Goal: Task Accomplishment & Management: Manage account settings

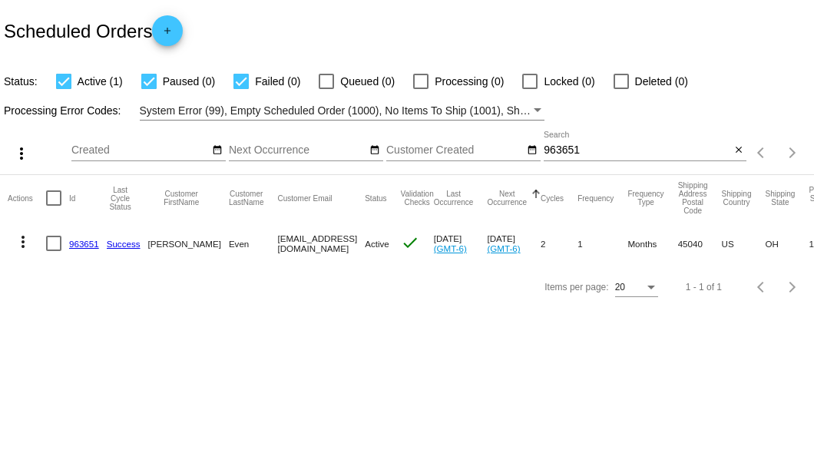
click at [559, 145] on input "963651" at bounding box center [637, 150] width 187 height 12
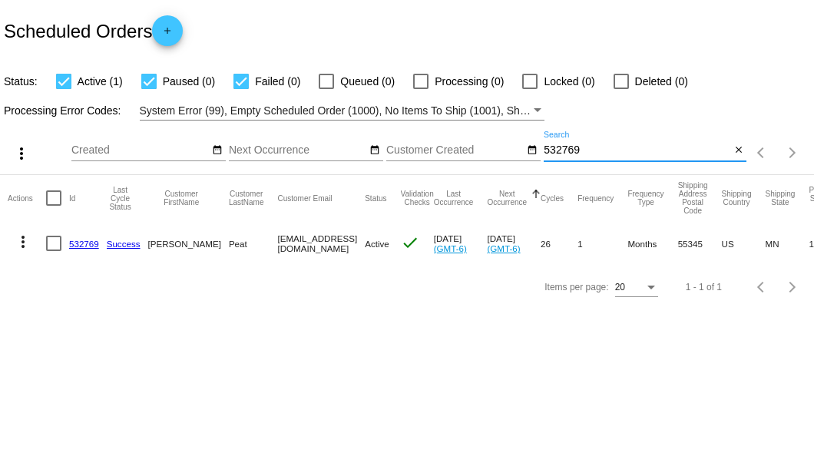
type input "532769"
click at [83, 241] on link "532769" at bounding box center [84, 244] width 30 height 10
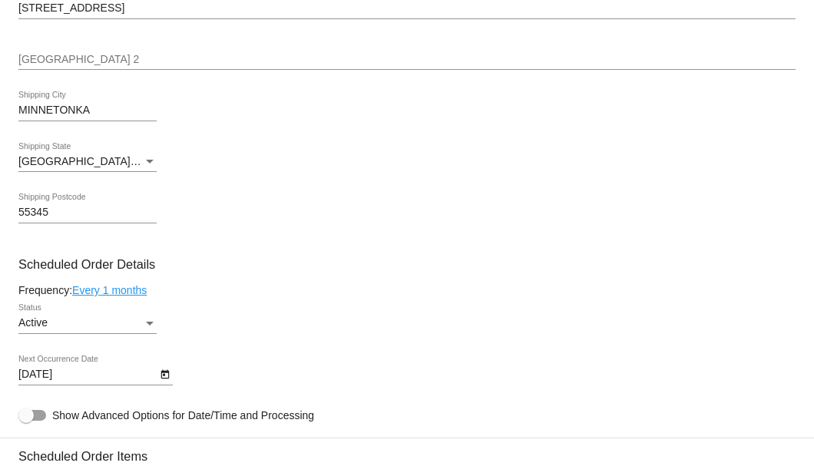
scroll to position [870, 0]
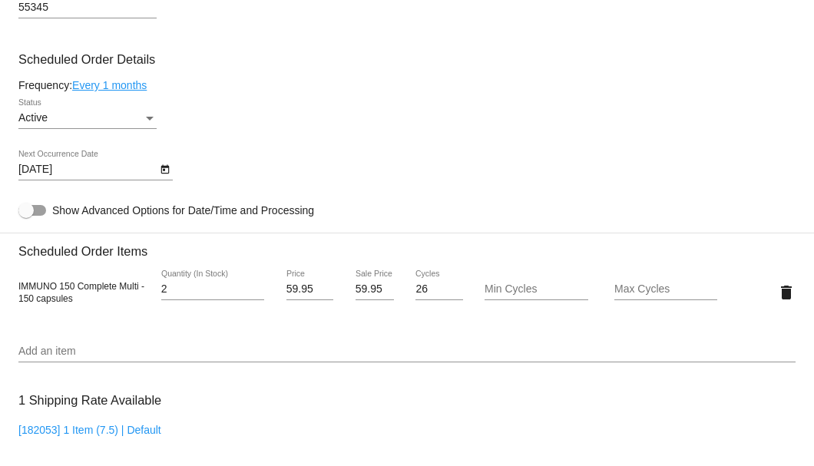
type input "2"
click at [257, 287] on input "2" at bounding box center [212, 289] width 103 height 12
click at [355, 291] on input "59.95" at bounding box center [374, 289] width 38 height 12
click at [355, 292] on input "59.95" at bounding box center [374, 289] width 38 height 12
click at [355, 293] on input "59.95" at bounding box center [374, 289] width 38 height 12
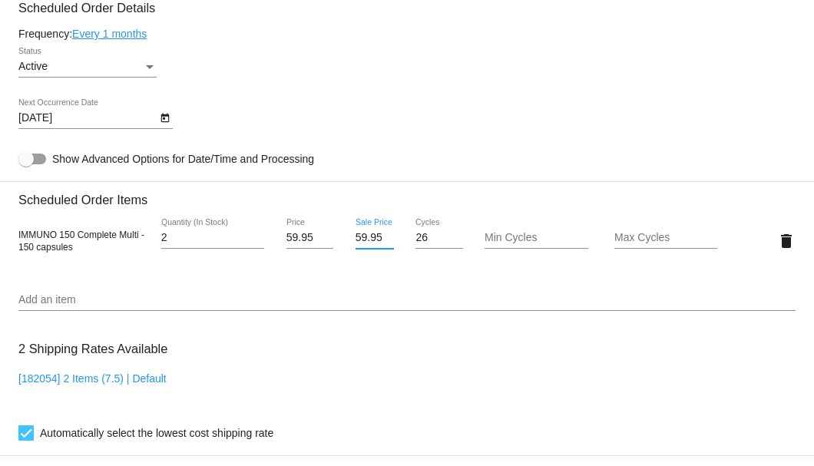
scroll to position [0, 1]
drag, startPoint x: 353, startPoint y: 240, endPoint x: 402, endPoint y: 239, distance: 49.1
click at [402, 239] on div "IMMUNO 150 Complete Multi - 150 capsules 2 Quantity (In Stock) 59.95 Price 59.9…" at bounding box center [406, 241] width 777 height 44
type input "55.15"
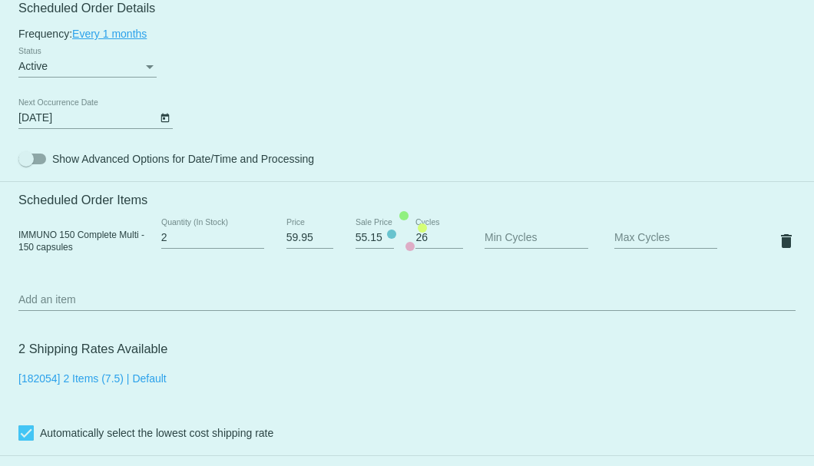
click at [149, 35] on mat-card "Customer 2906275: James Peat jimpeat@hotmail.com Customer Shipping Enter Shippi…" at bounding box center [407, 230] width 814 height 1589
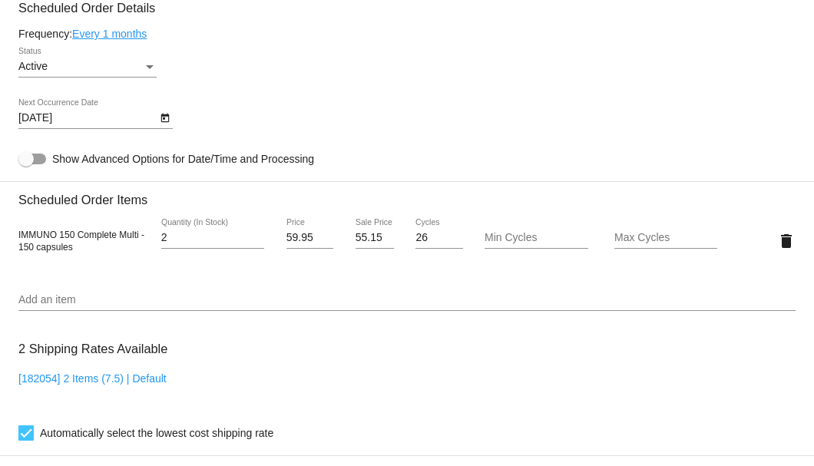
click at [129, 38] on link "Every 1 months" at bounding box center [109, 34] width 74 height 12
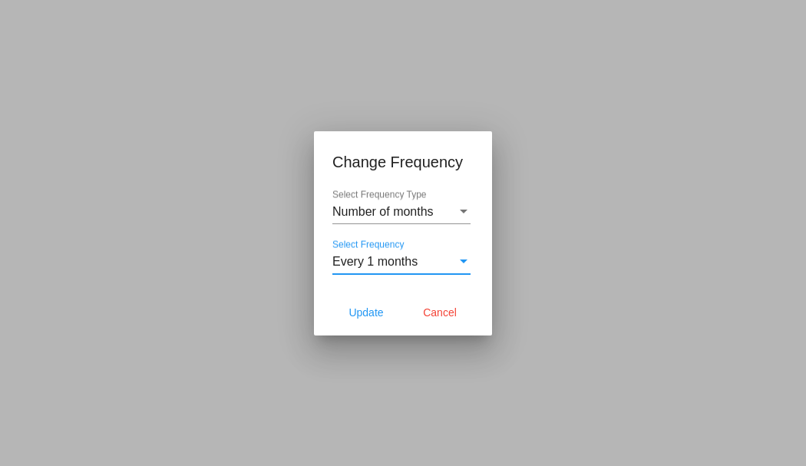
click at [407, 259] on span "Every 1 months" at bounding box center [374, 261] width 85 height 13
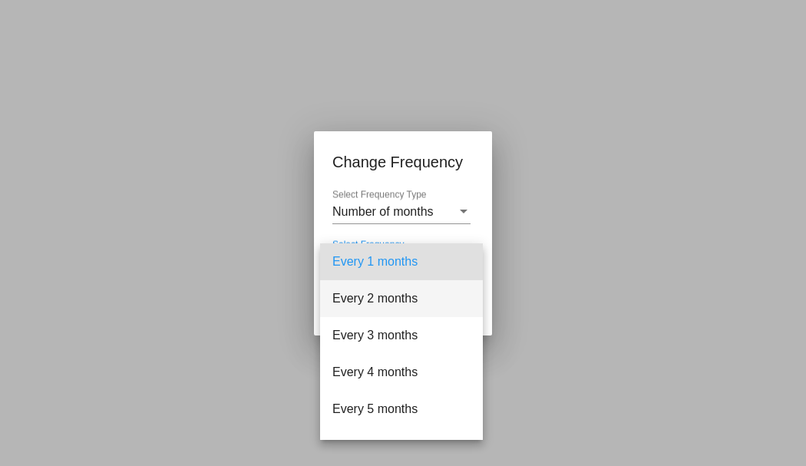
click at [391, 293] on span "Every 2 months" at bounding box center [401, 298] width 138 height 37
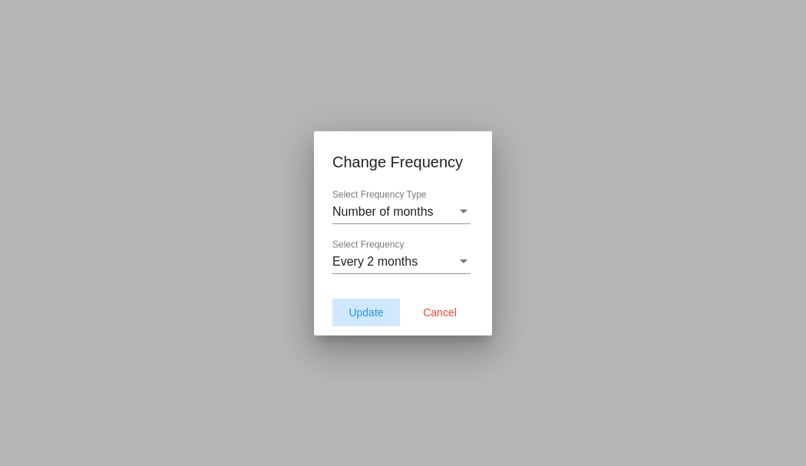
click at [342, 324] on button "Update" at bounding box center [366, 313] width 68 height 28
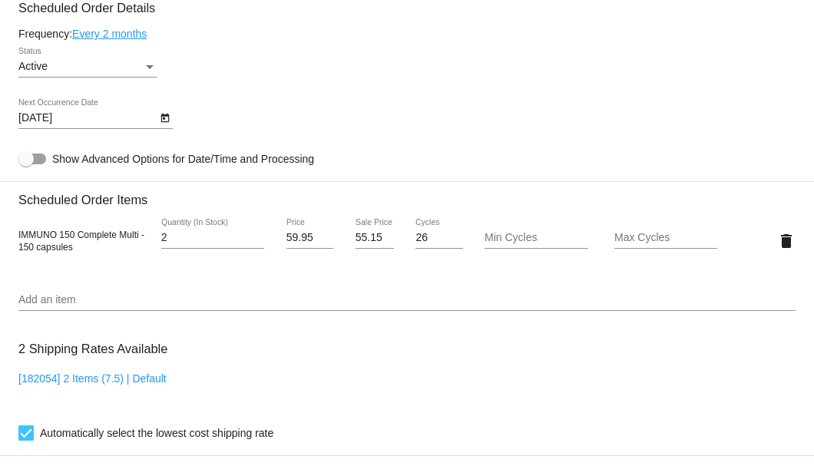
click at [172, 117] on button "Open calendar" at bounding box center [165, 117] width 16 height 16
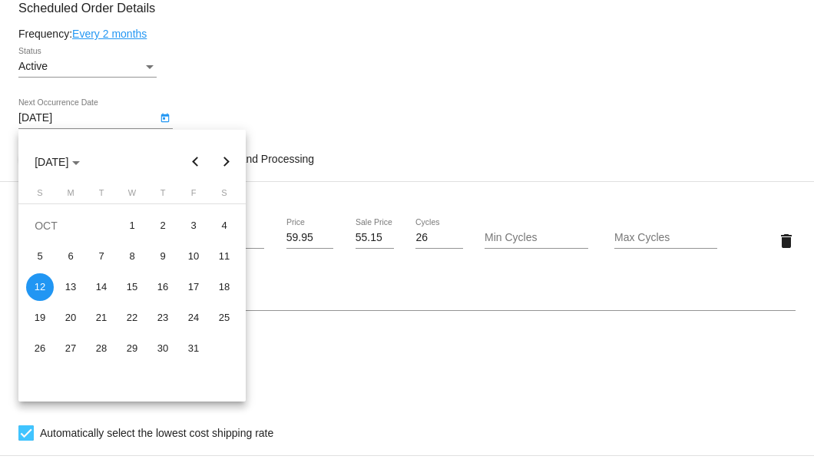
click at [197, 164] on button "Previous month" at bounding box center [195, 162] width 31 height 31
click at [190, 289] on div "12" at bounding box center [194, 287] width 28 height 28
type input "9/12/2025"
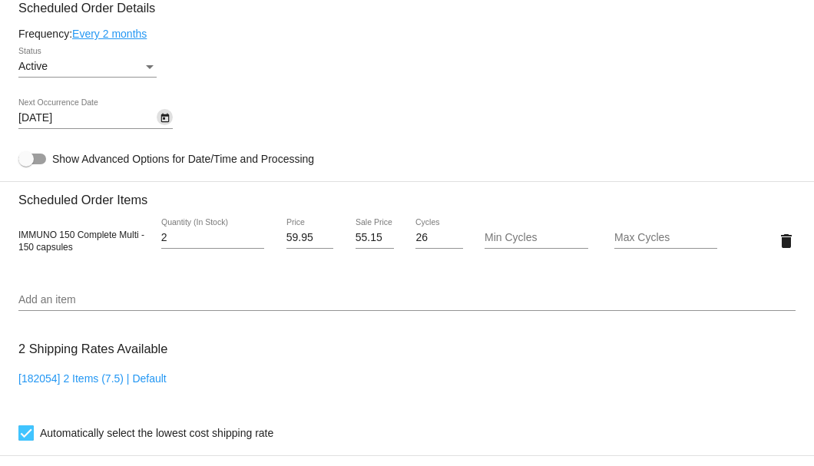
scroll to position [1126, 0]
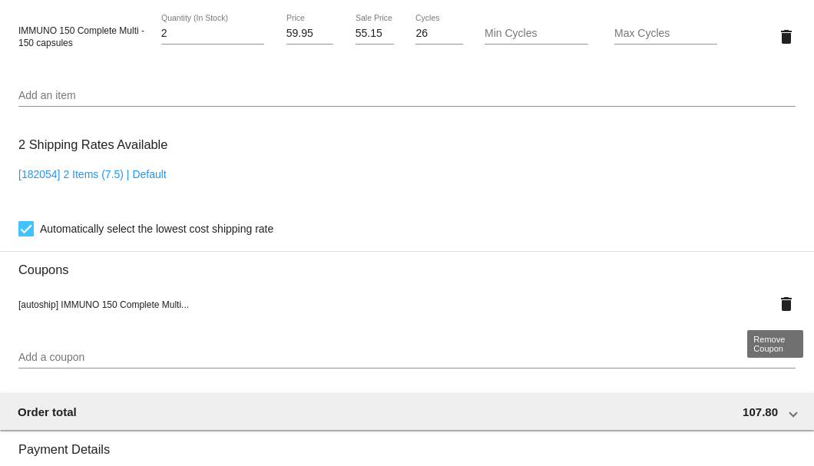
click at [782, 305] on mat-icon "delete" at bounding box center [786, 304] width 18 height 18
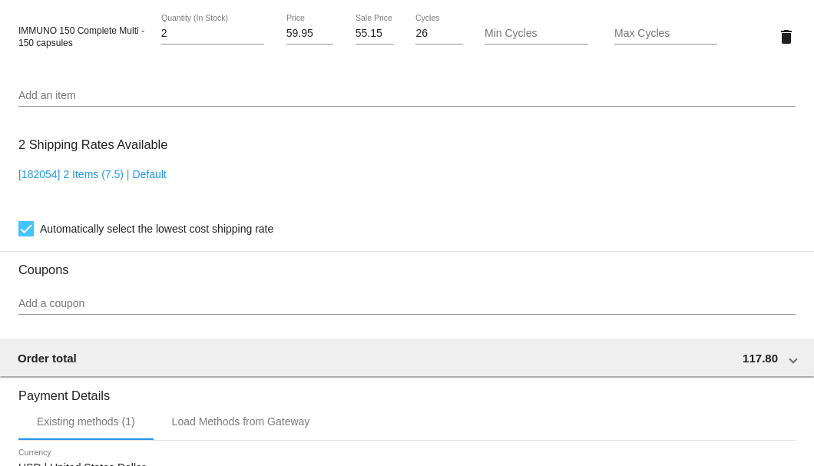
click at [142, 295] on div "Add a coupon" at bounding box center [406, 300] width 777 height 30
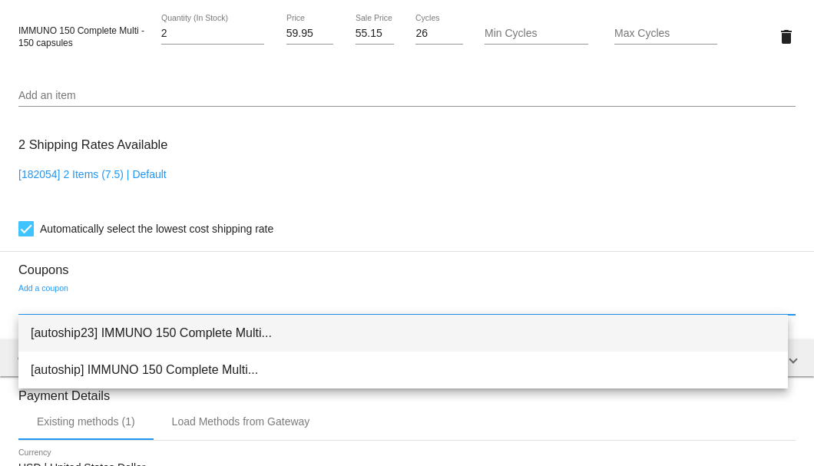
click at [139, 332] on span "[autoship23] IMMUNO 150 Complete Multi..." at bounding box center [403, 333] width 745 height 37
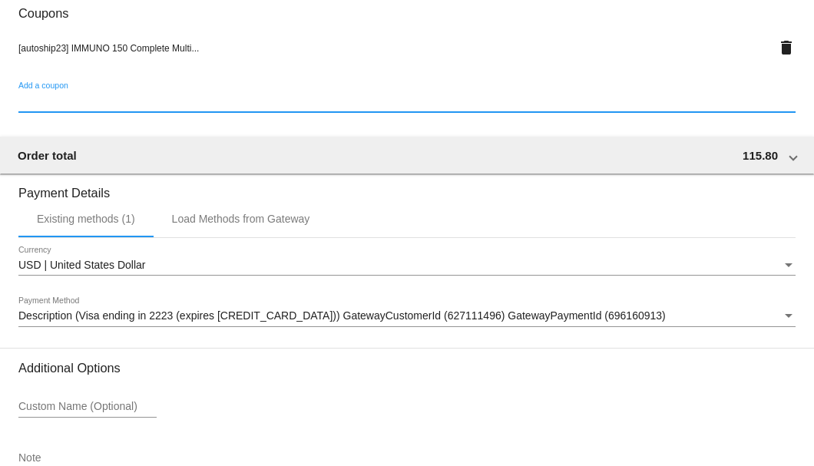
scroll to position [1482, 0]
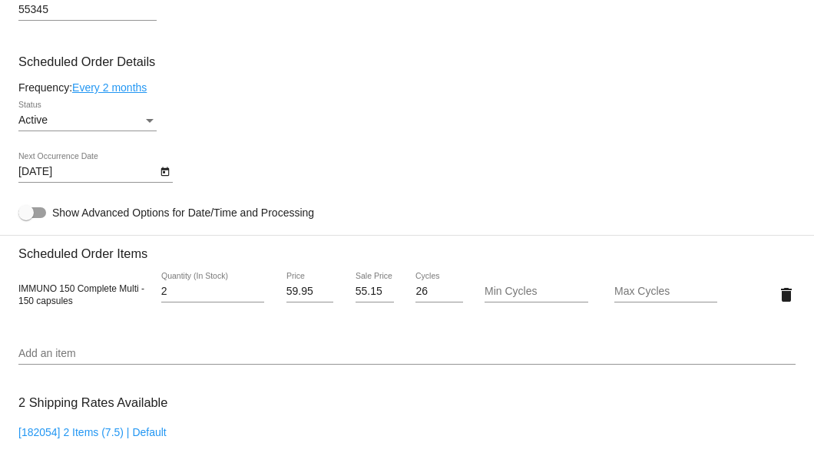
scroll to position [714, 0]
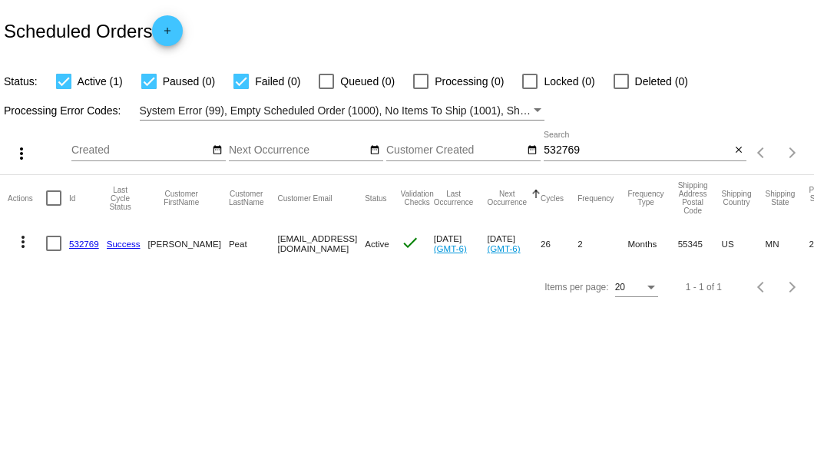
click at [544, 154] on input "532769" at bounding box center [637, 150] width 187 height 12
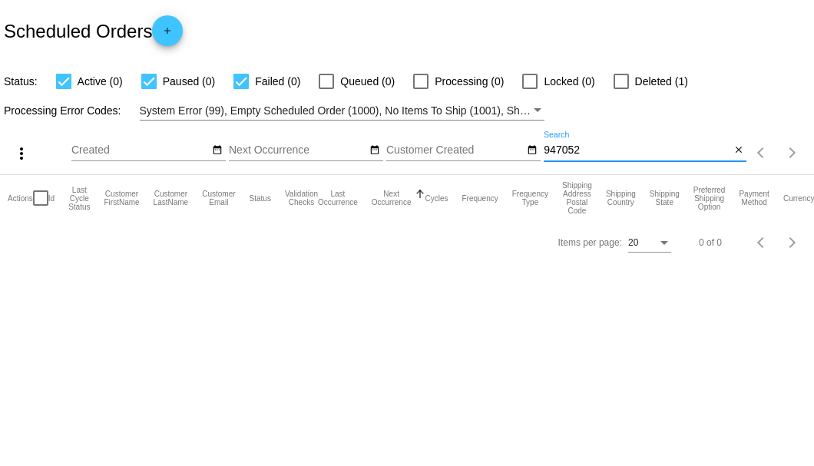
type input "947052"
click at [621, 78] on div at bounding box center [620, 81] width 15 height 15
click at [621, 89] on input "Deleted (1)" at bounding box center [620, 89] width 1 height 1
checkbox input "true"
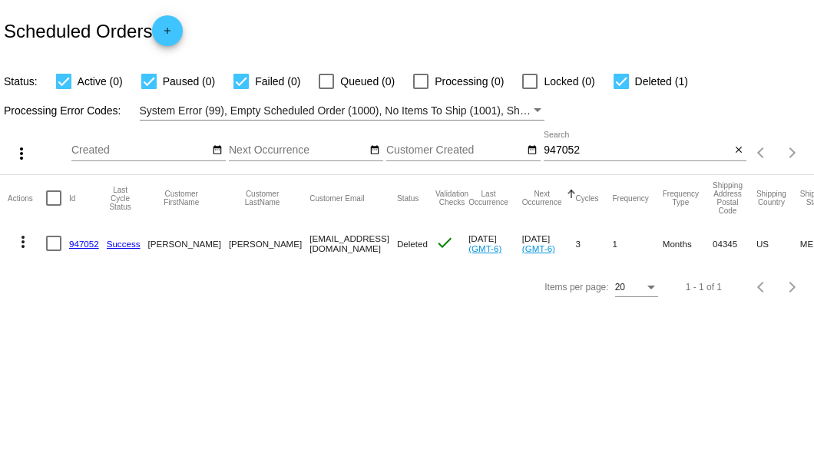
click at [81, 246] on link "947052" at bounding box center [84, 244] width 30 height 10
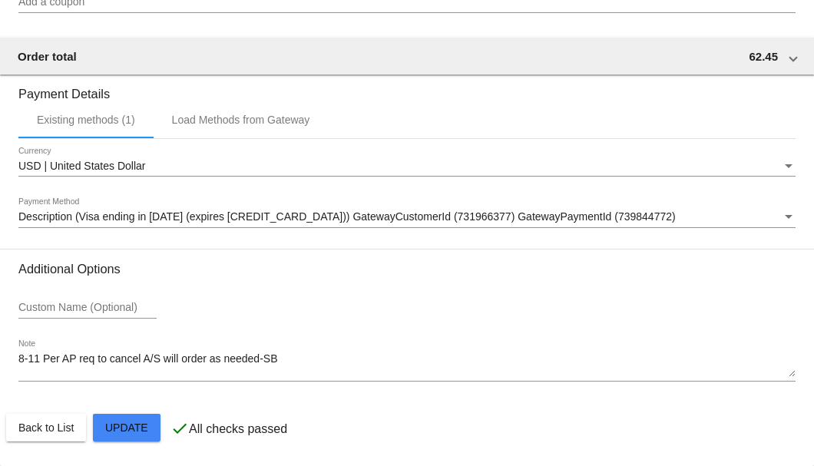
scroll to position [1430, 0]
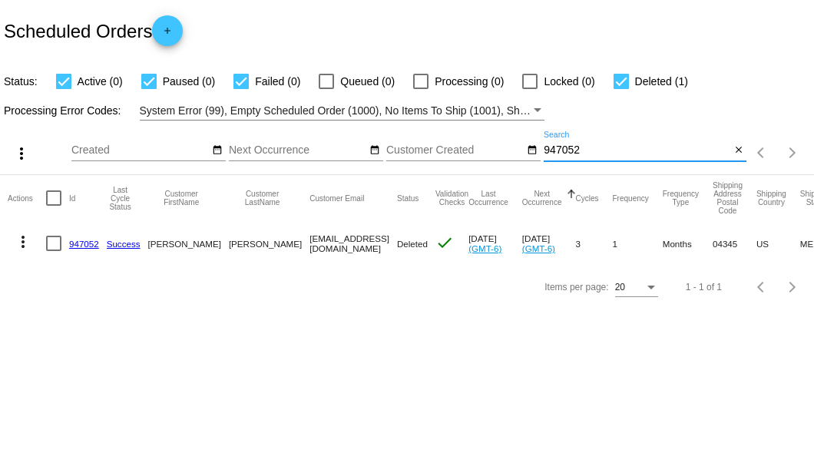
click at [559, 152] on input "947052" at bounding box center [637, 150] width 187 height 12
paste input "gmjmiller2@gmail.com"
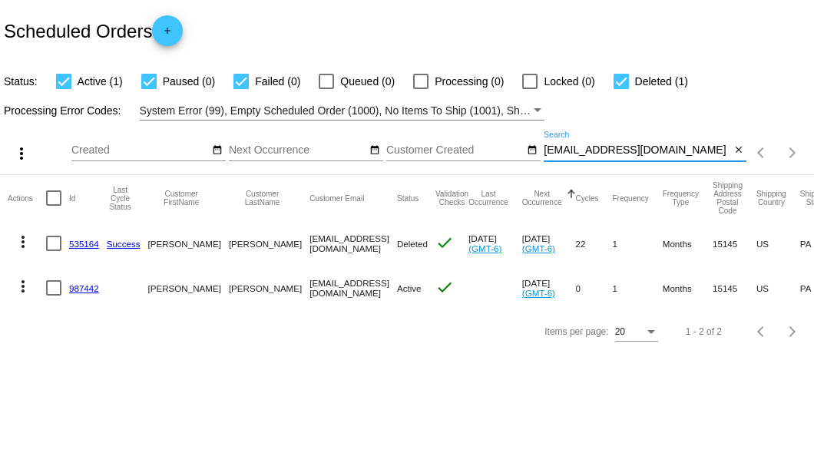
type input "gmjmiller2@gmail.com"
click at [78, 243] on link "535164" at bounding box center [84, 244] width 30 height 10
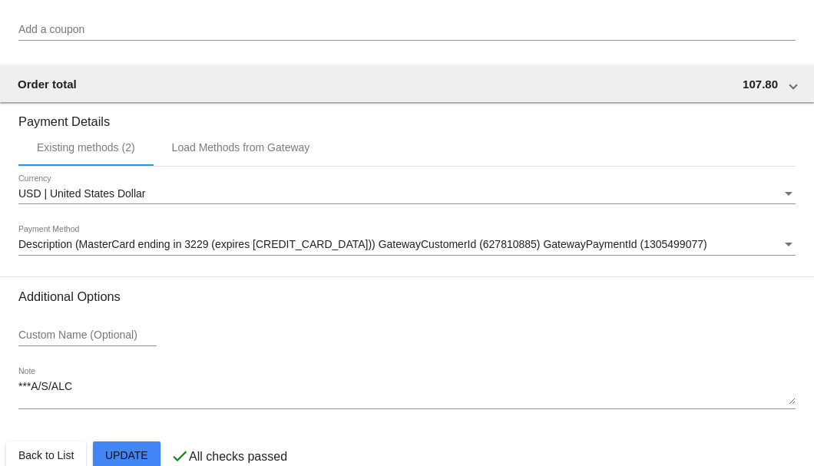
scroll to position [1512, 0]
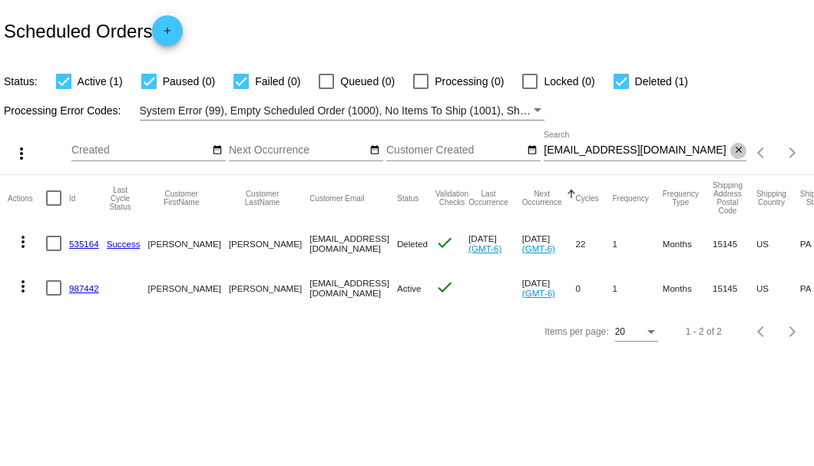
click at [740, 150] on mat-icon "close" at bounding box center [738, 150] width 11 height 12
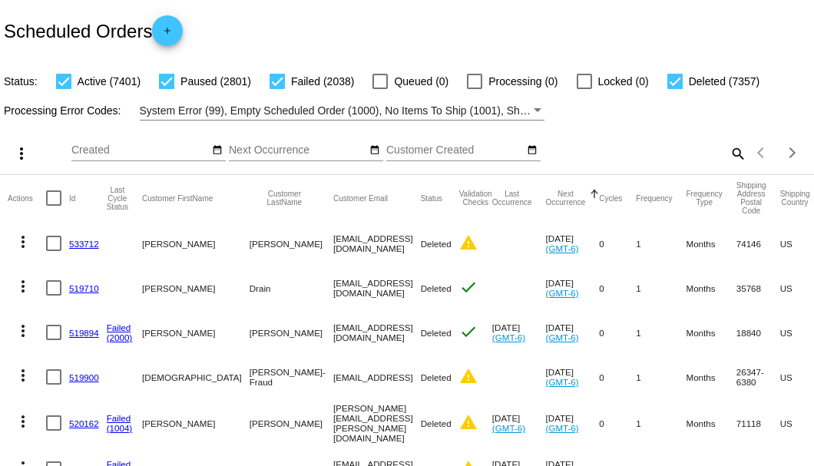
click at [728, 165] on mat-icon "search" at bounding box center [737, 153] width 18 height 24
click at [728, 157] on input "Search" at bounding box center [645, 150] width 203 height 12
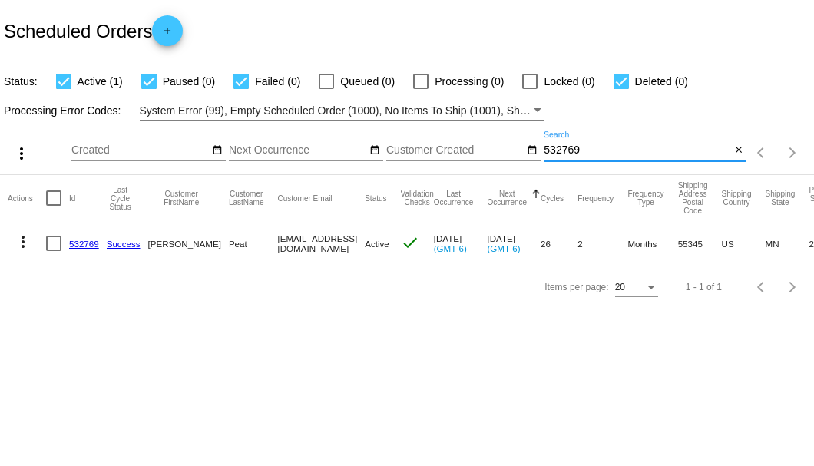
type input "532769"
click at [74, 240] on link "532769" at bounding box center [84, 244] width 30 height 10
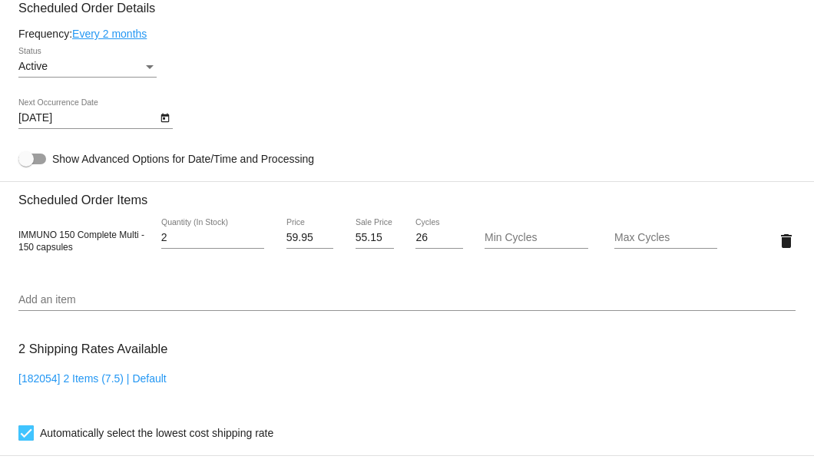
scroll to position [716, 0]
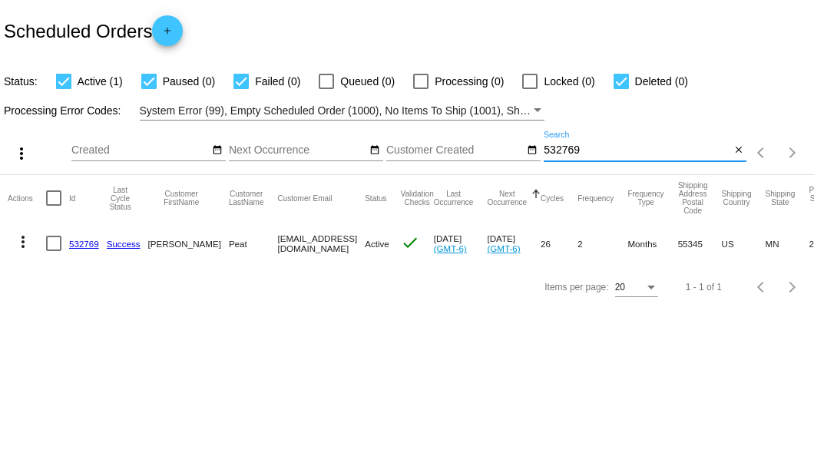
click at [551, 152] on input "532769" at bounding box center [637, 150] width 187 height 12
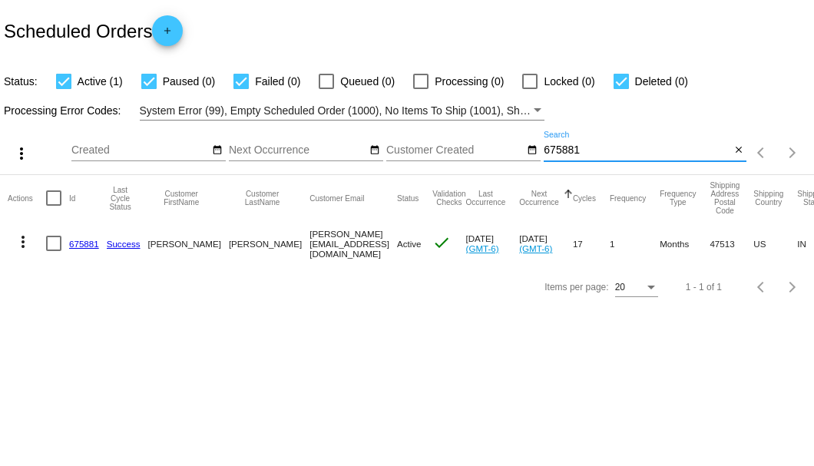
type input "675881"
click at [78, 243] on link "675881" at bounding box center [84, 244] width 30 height 10
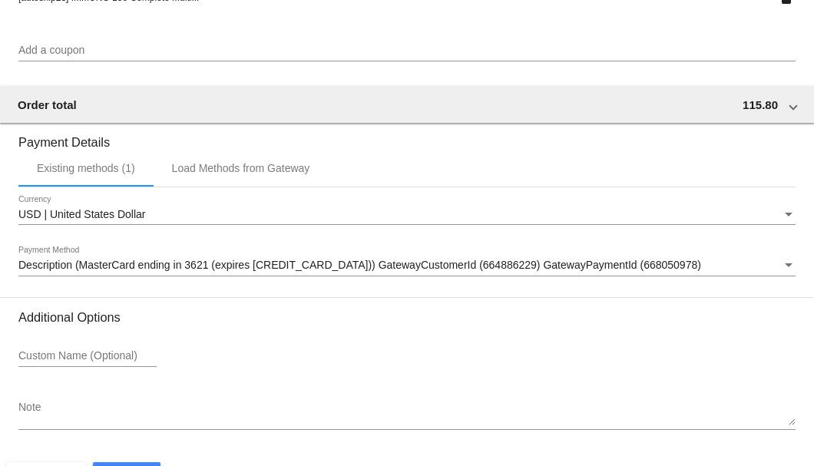
scroll to position [1482, 0]
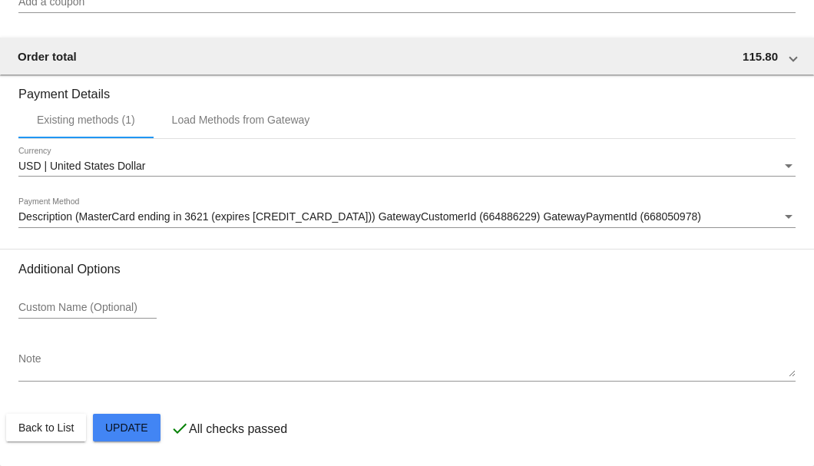
click at [67, 370] on textarea "Note" at bounding box center [406, 365] width 777 height 25
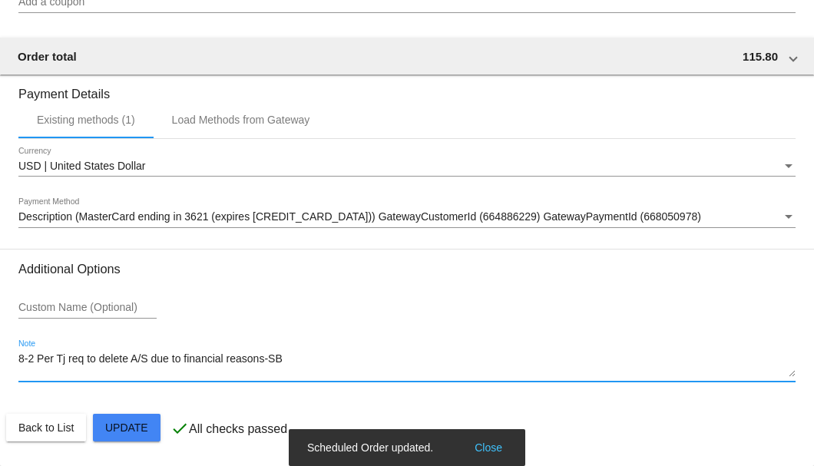
type textarea "8-2 Per Tj req to delete A/S due to financial reasons-SB"
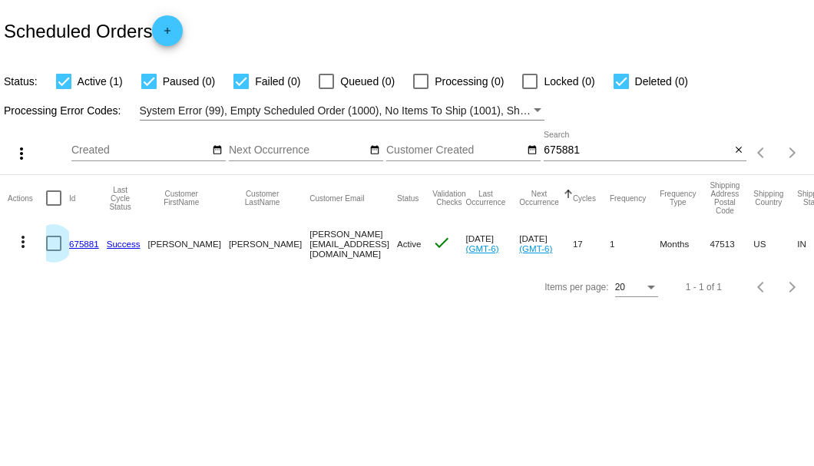
click at [54, 244] on div at bounding box center [53, 243] width 15 height 15
click at [54, 251] on input "checkbox" at bounding box center [53, 251] width 1 height 1
checkbox input "true"
click at [25, 246] on mat-icon "more_vert" at bounding box center [23, 242] width 18 height 18
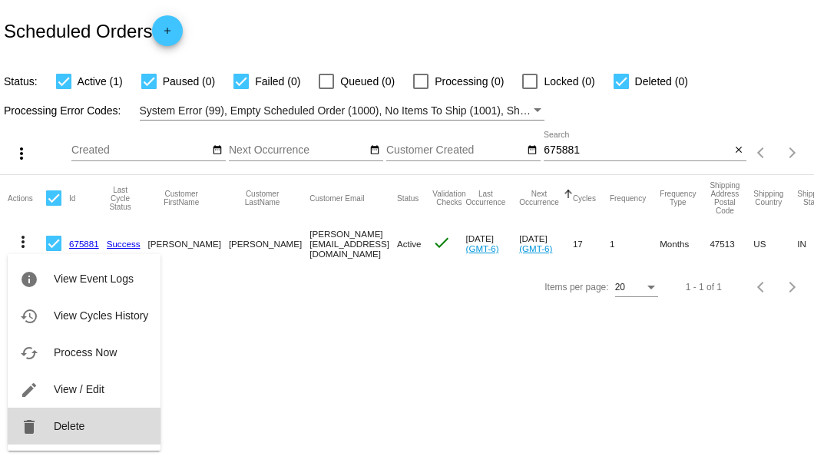
click at [58, 424] on span "Delete" at bounding box center [69, 426] width 31 height 12
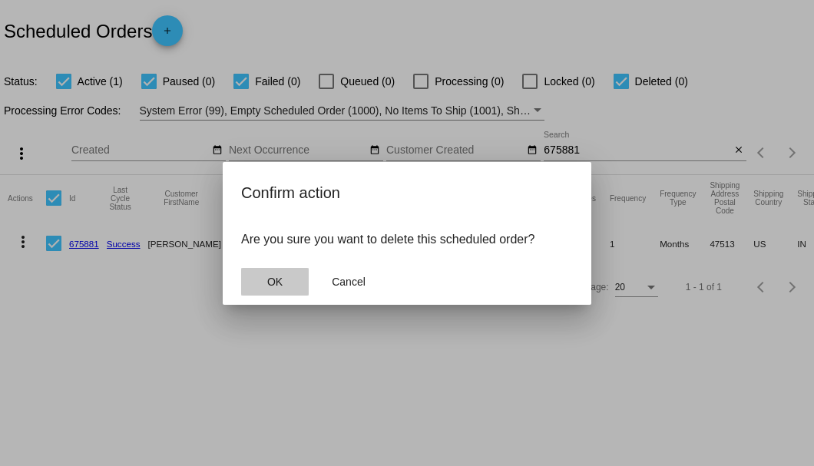
click at [293, 289] on button "OK" at bounding box center [275, 282] width 68 height 28
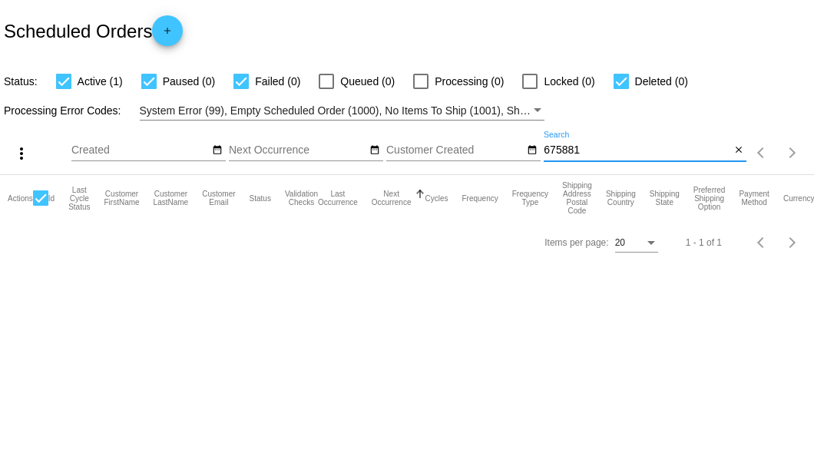
click at [611, 149] on input "675881" at bounding box center [637, 150] width 187 height 12
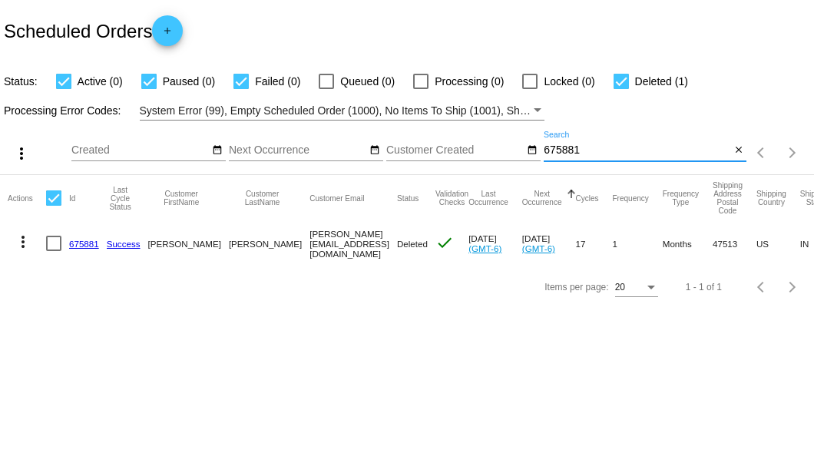
click at [566, 153] on input "675881" at bounding box center [637, 150] width 187 height 12
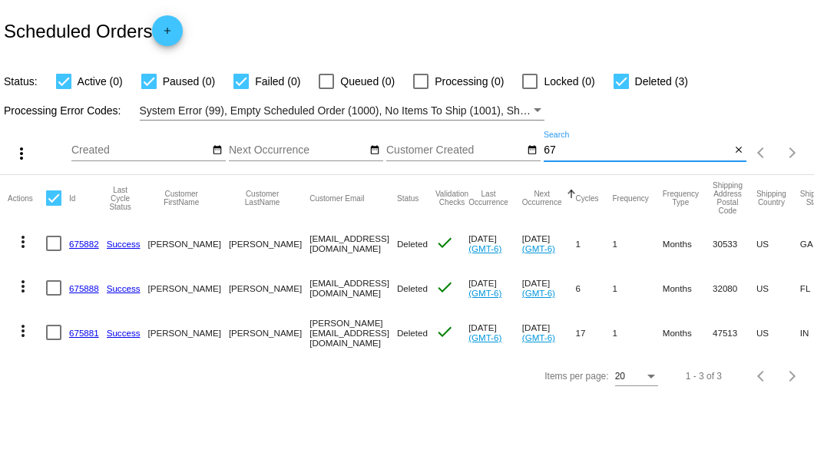
type input "6"
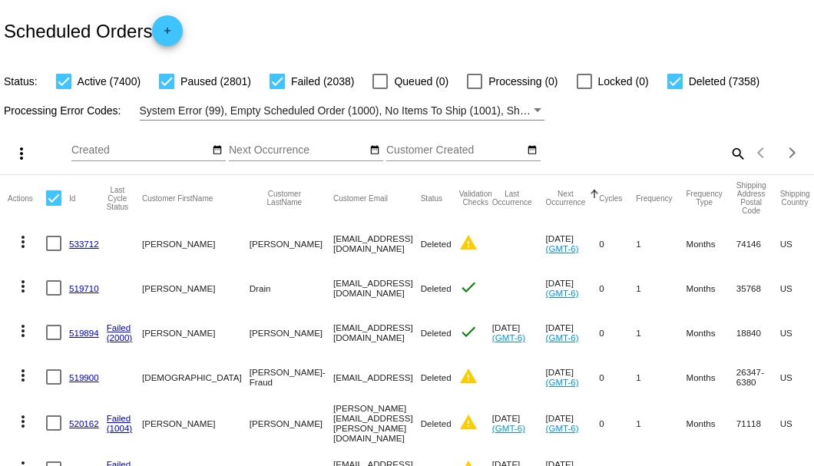
click at [729, 165] on mat-icon "search" at bounding box center [737, 153] width 18 height 24
click at [729, 157] on input "Search" at bounding box center [645, 150] width 203 height 12
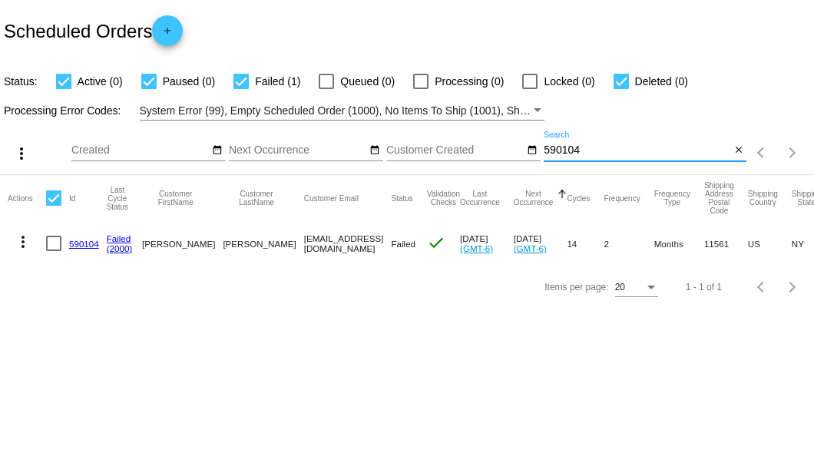
type input "590104"
click at [79, 241] on link "590104" at bounding box center [84, 244] width 30 height 10
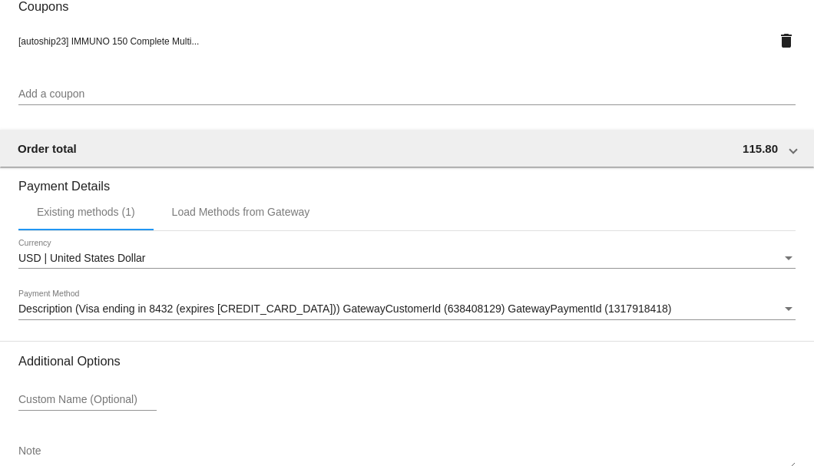
scroll to position [1525, 0]
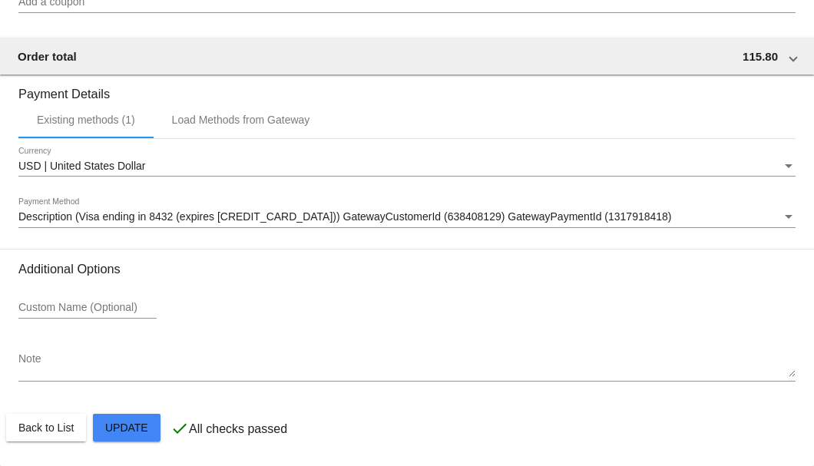
click at [68, 229] on div "Description (Visa ending in 8432 (expires 07/30)) GatewayCustomerId (638408129)…" at bounding box center [406, 220] width 777 height 44
click at [68, 225] on div "Description (Visa ending in 8432 (expires 07/30)) GatewayCustomerId (638408129)…" at bounding box center [406, 213] width 777 height 30
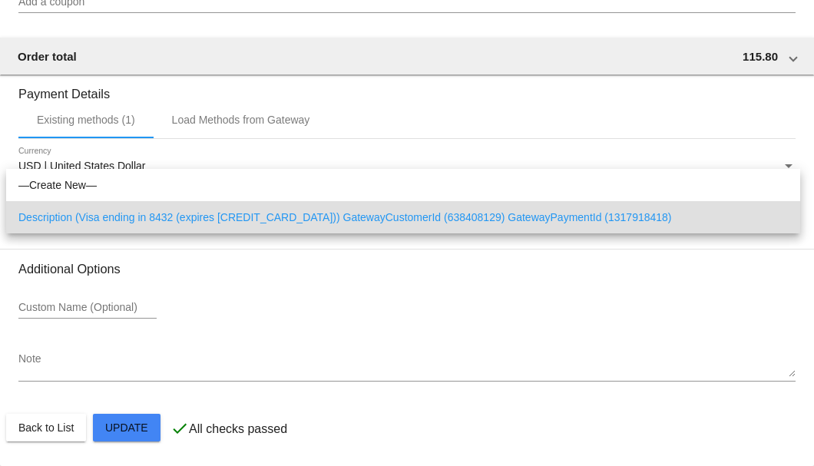
click at [152, 363] on div at bounding box center [407, 233] width 814 height 466
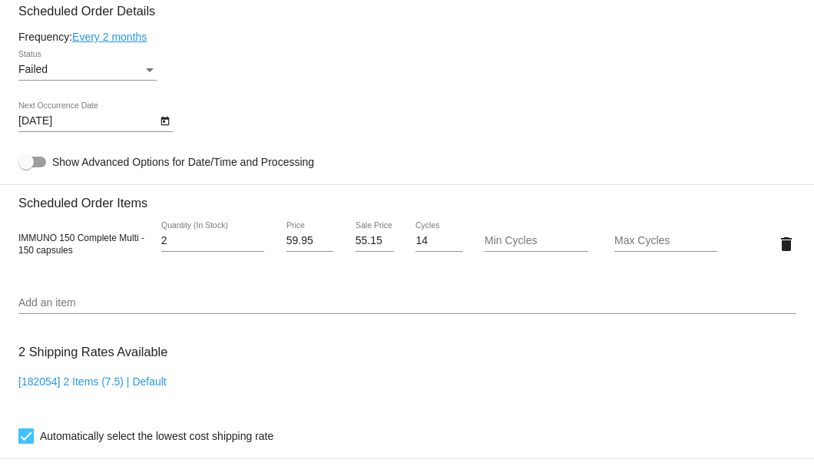
scroll to position [757, 0]
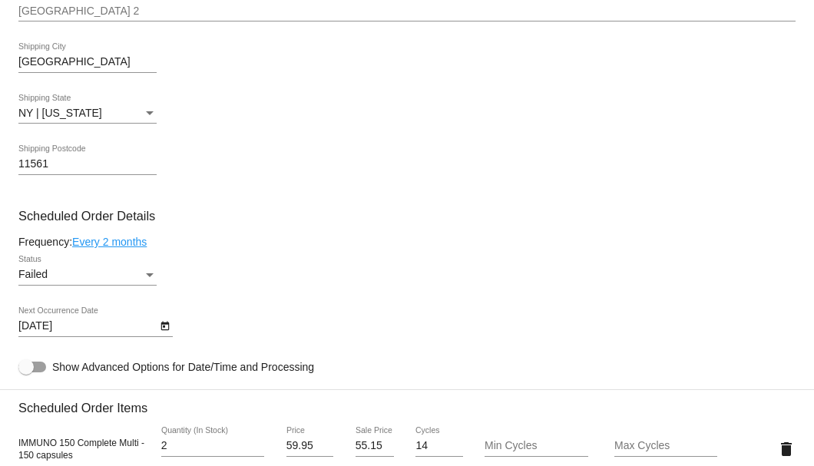
click at [155, 273] on div "Status" at bounding box center [150, 275] width 14 height 12
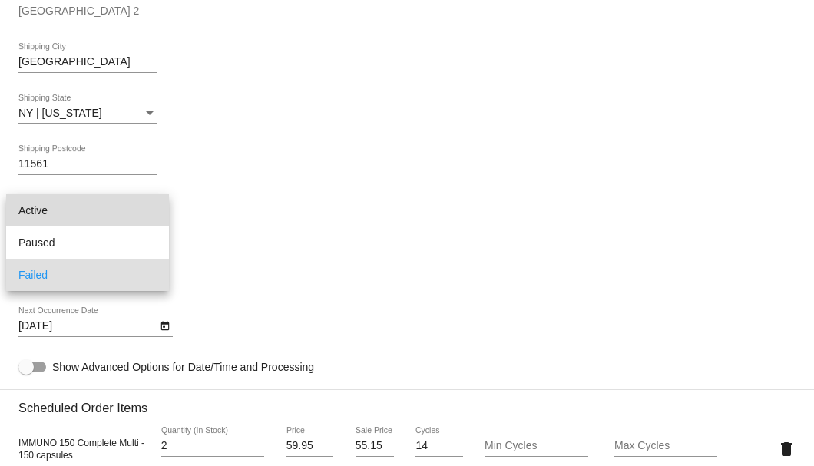
click at [114, 217] on span "Active" at bounding box center [87, 210] width 138 height 32
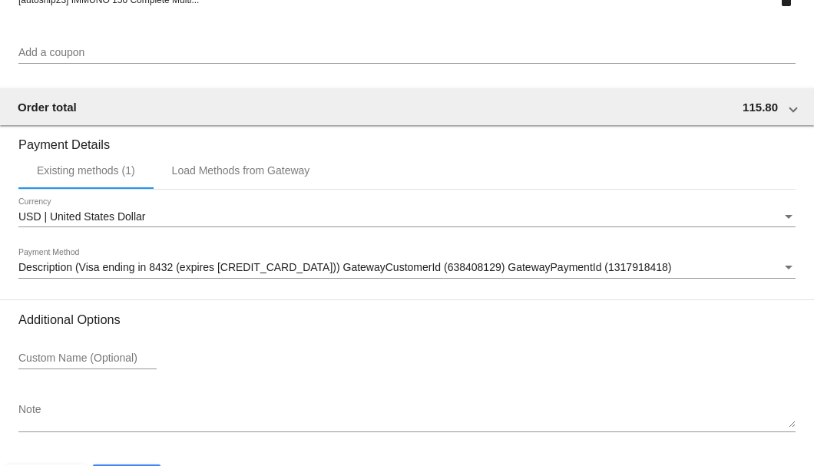
scroll to position [1525, 0]
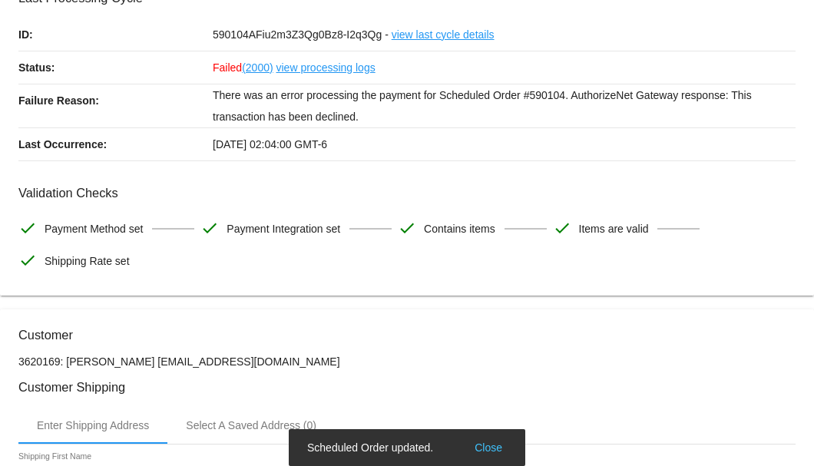
scroll to position [0, 0]
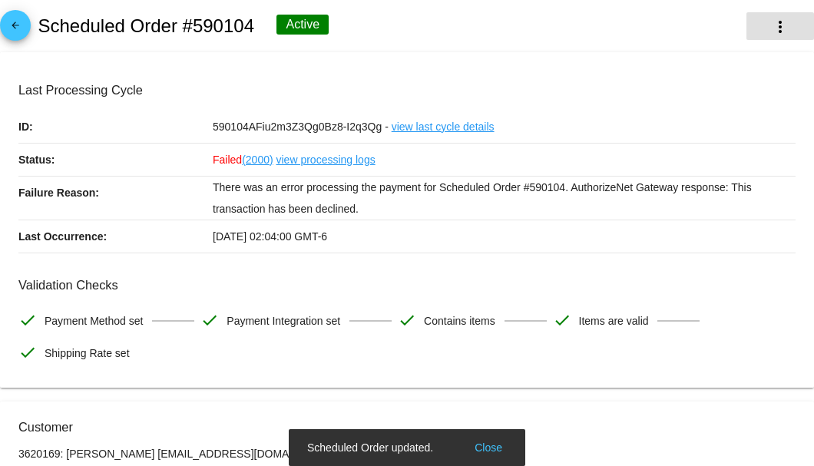
click at [771, 34] on mat-icon "more_vert" at bounding box center [780, 27] width 18 height 18
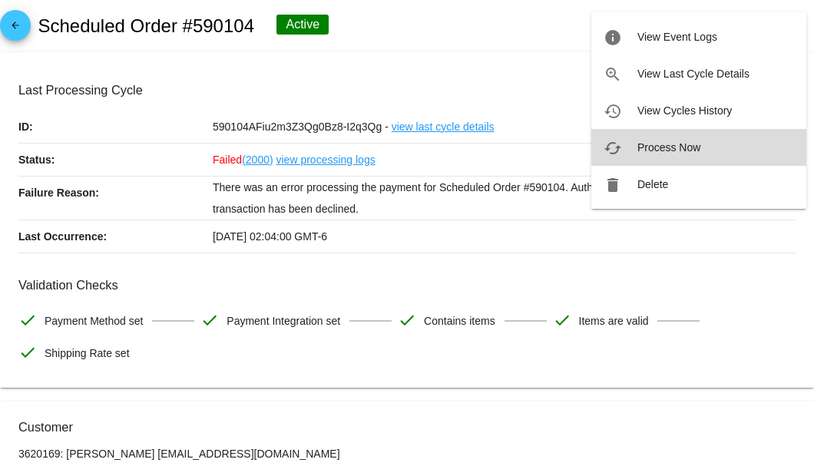
click at [666, 146] on span "Process Now" at bounding box center [668, 147] width 63 height 12
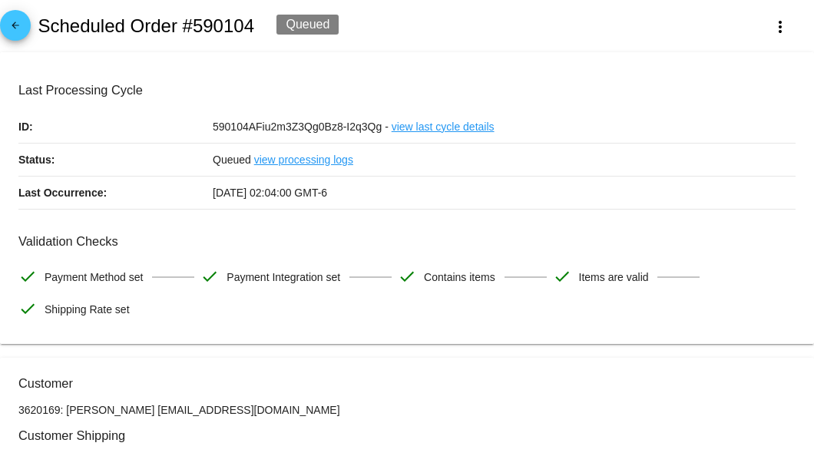
scroll to position [154, 0]
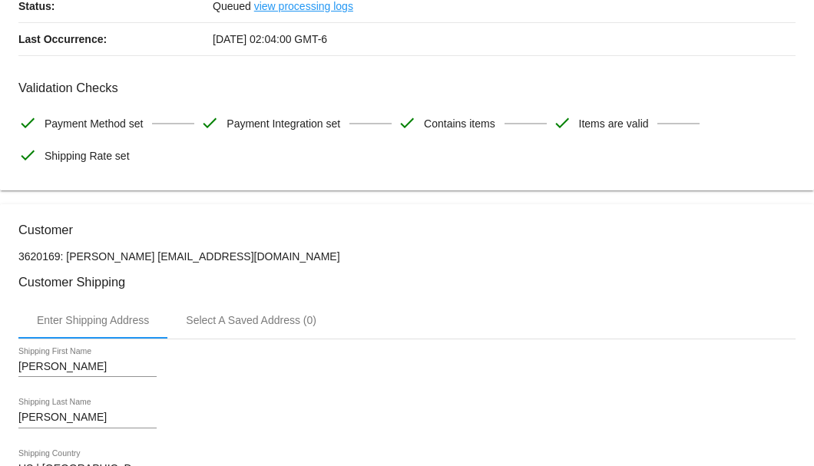
drag, startPoint x: 264, startPoint y: 255, endPoint x: 158, endPoint y: 253, distance: 106.0
click at [158, 253] on p "3620169: Stephen S Aroesty ssaroesty@gmail.com" at bounding box center [406, 256] width 777 height 12
copy p "ssaroesty@gmail.com"
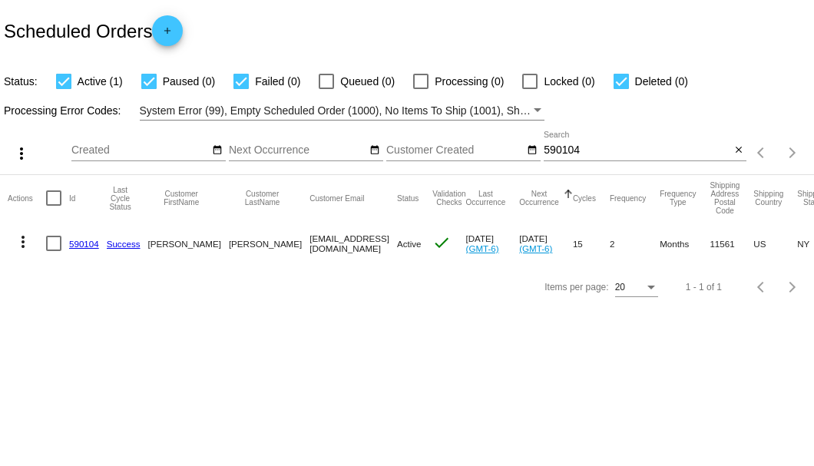
click at [567, 152] on input "590104" at bounding box center [637, 150] width 187 height 12
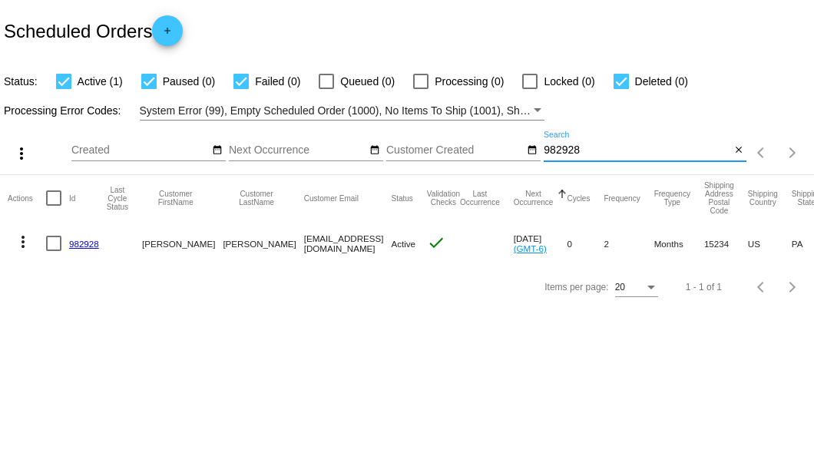
type input "982928"
click at [85, 245] on link "982928" at bounding box center [84, 244] width 30 height 10
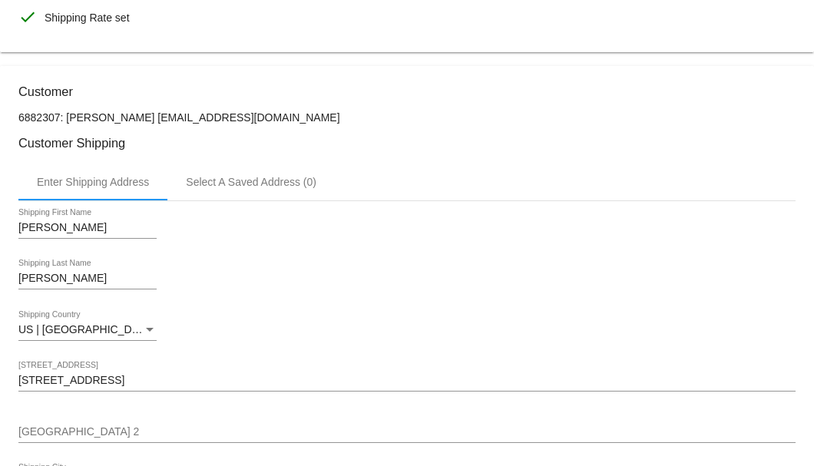
scroll to position [51, 0]
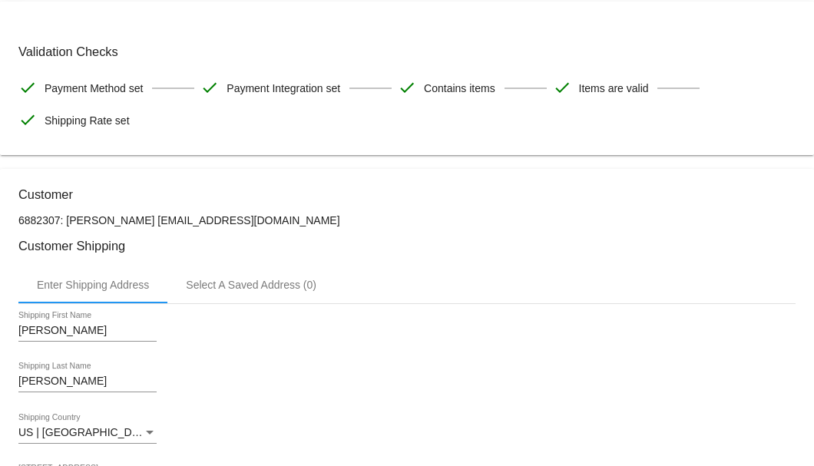
drag, startPoint x: 297, startPoint y: 215, endPoint x: 153, endPoint y: 221, distance: 144.5
click at [153, 221] on p "6882307: Annette Kowalski annettekowalski@comcast.net" at bounding box center [406, 220] width 777 height 12
copy p "[EMAIL_ADDRESS][DOMAIN_NAME]"
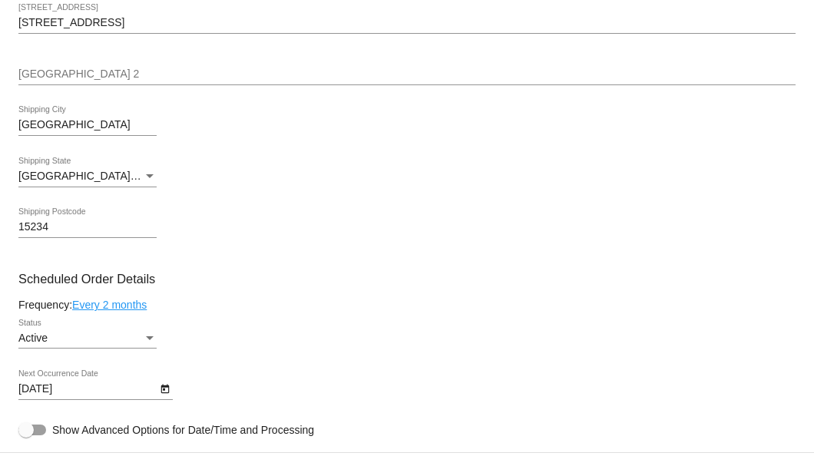
scroll to position [716, 0]
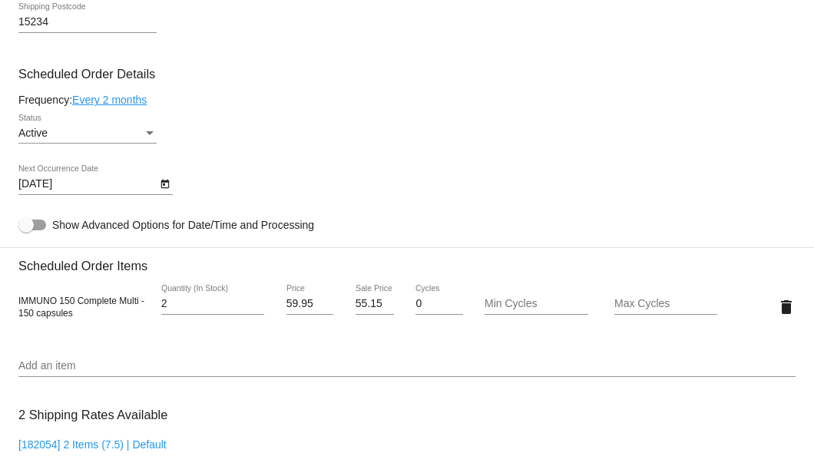
click at [166, 186] on icon "Open calendar" at bounding box center [165, 184] width 11 height 18
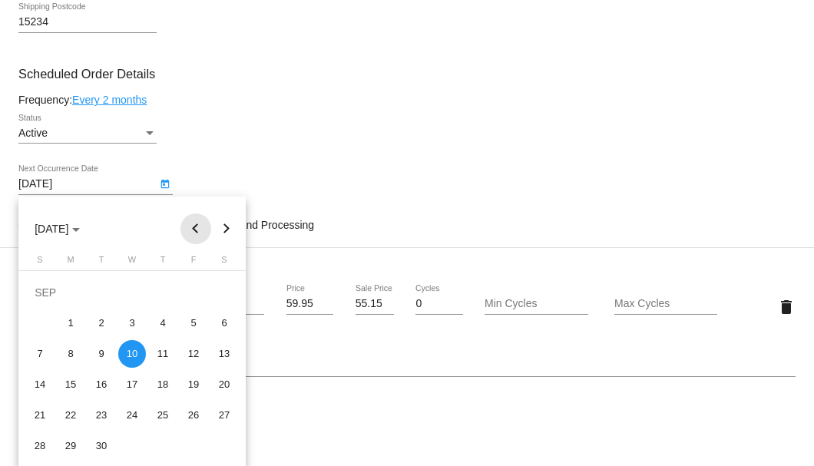
click at [193, 226] on button "Previous month" at bounding box center [195, 228] width 31 height 31
click at [94, 351] on div "12" at bounding box center [102, 354] width 28 height 28
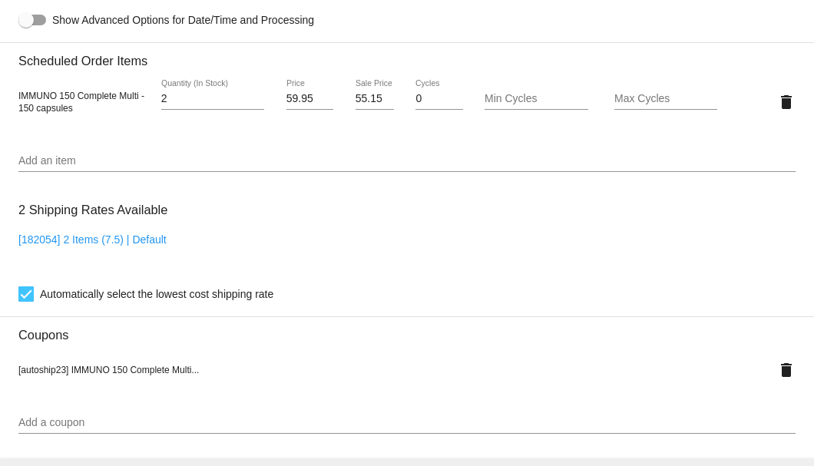
scroll to position [768, 0]
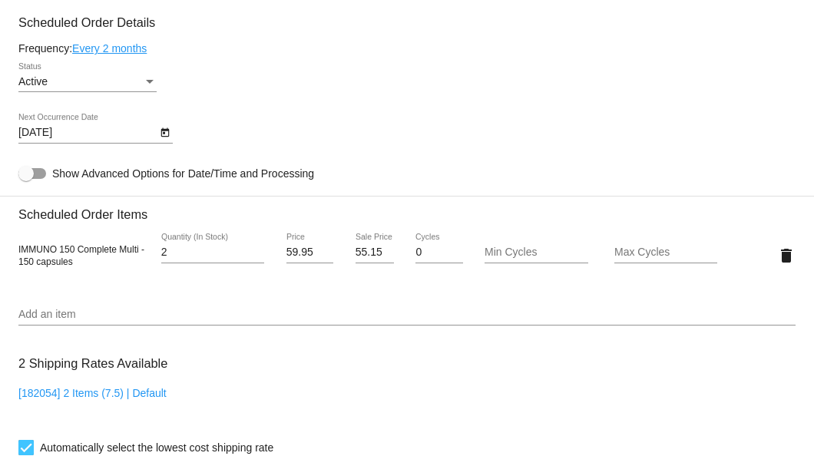
click at [131, 48] on link "Every 2 months" at bounding box center [109, 48] width 74 height 12
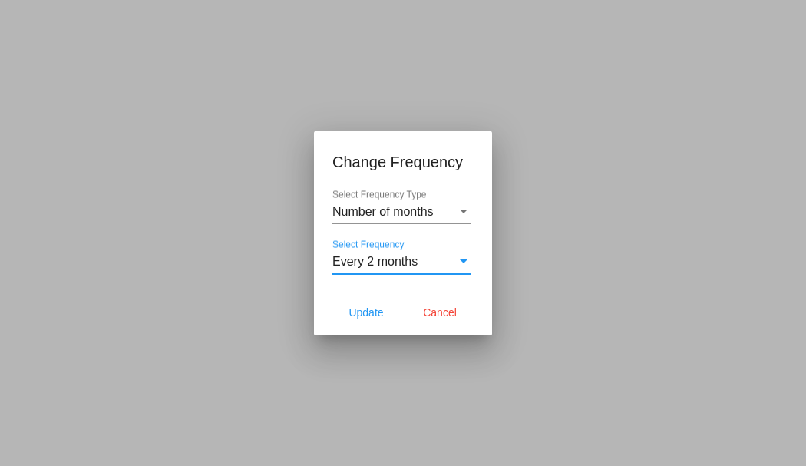
click at [356, 263] on span "Every 2 months" at bounding box center [374, 261] width 85 height 13
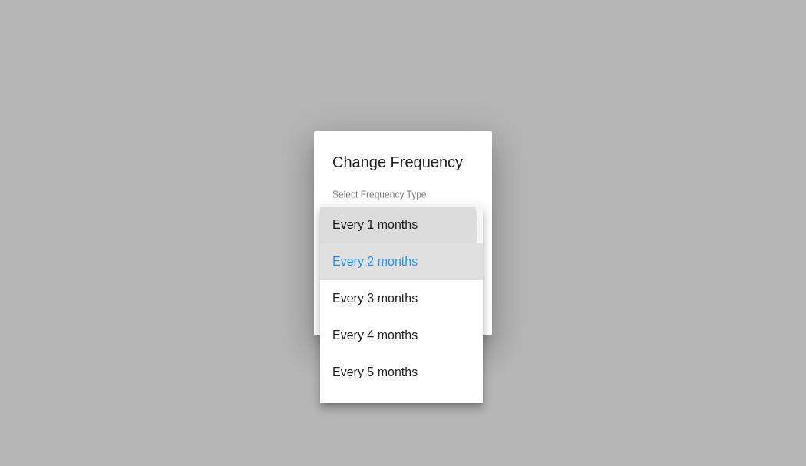
click at [364, 227] on span "Every 1 months" at bounding box center [401, 225] width 138 height 37
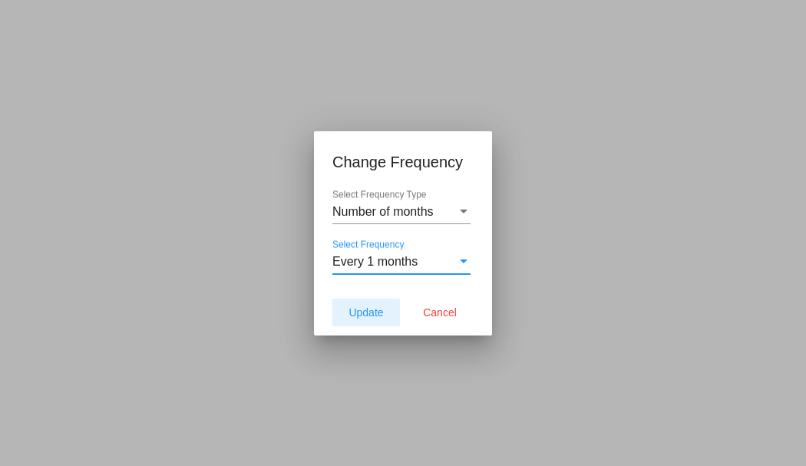
click at [362, 307] on span "Update" at bounding box center [366, 312] width 35 height 12
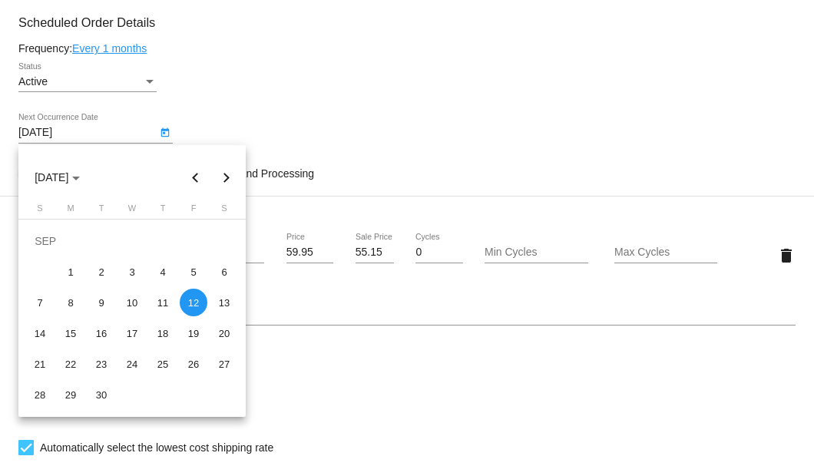
click at [156, 138] on body "arrow_back Scheduled Order #982928 Active more_vert Validation Checks check Pay…" at bounding box center [407, 233] width 814 height 466
click at [198, 178] on button "Previous month" at bounding box center [195, 177] width 31 height 31
click at [98, 299] on div "12" at bounding box center [102, 303] width 28 height 28
type input "[DATE]"
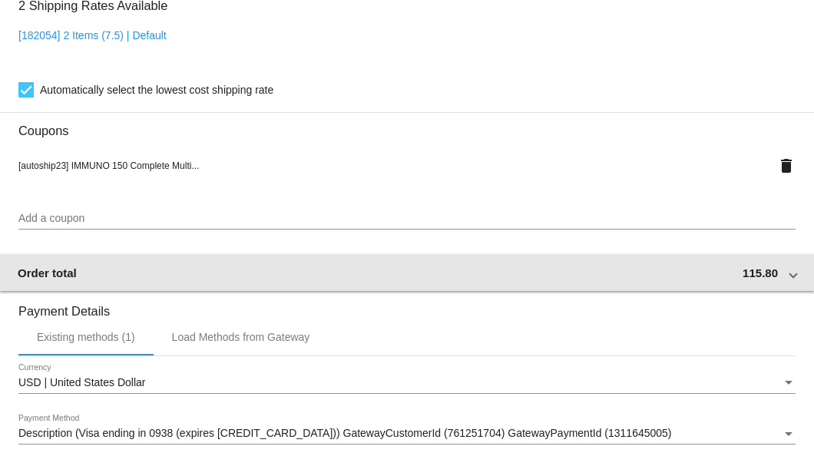
scroll to position [1344, 0]
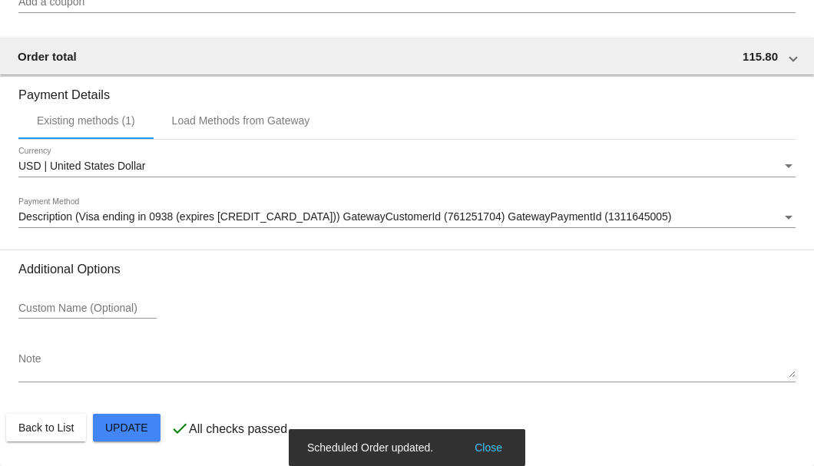
click at [114, 375] on textarea "Note" at bounding box center [406, 365] width 777 height 25
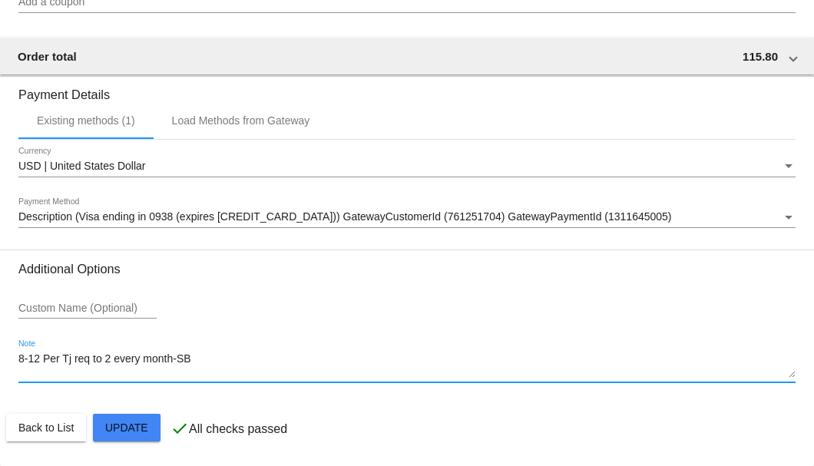
click at [104, 367] on textarea "8-12 Per Tj req to 2 every month-SB" at bounding box center [406, 365] width 777 height 25
click at [101, 364] on textarea "8-12 Per Tj req 2 every month-SB" at bounding box center [406, 365] width 777 height 25
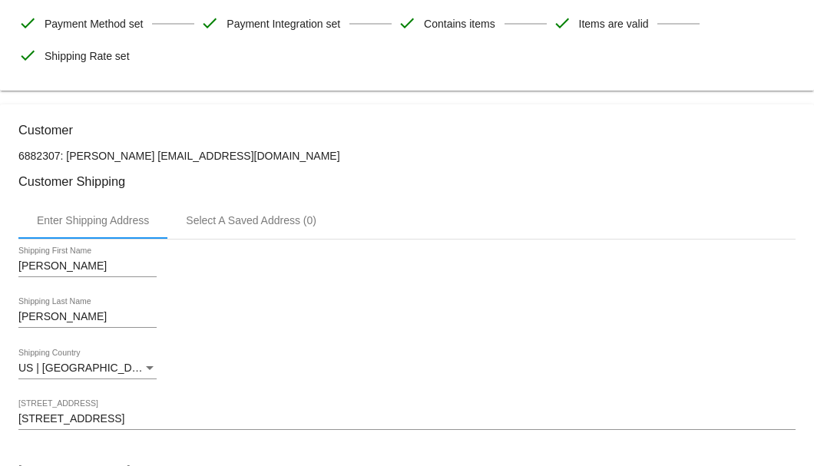
scroll to position [0, 0]
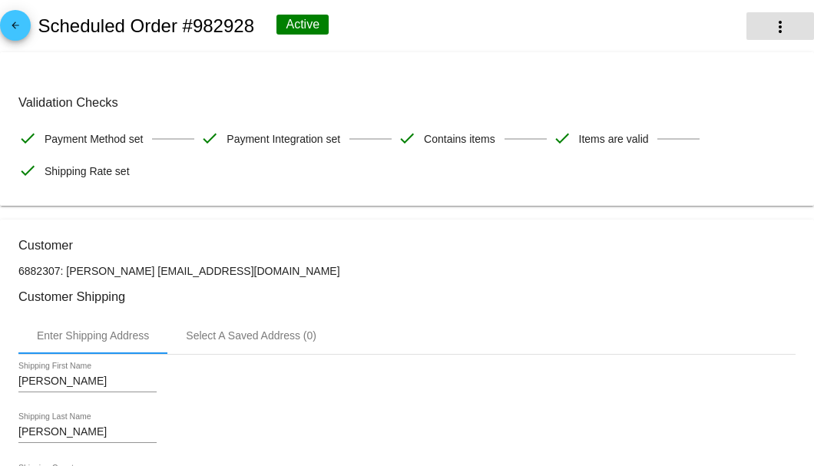
type textarea "8-12 Per Tj req 2 Imm every month-SB"
click at [762, 31] on button "more_vert" at bounding box center [780, 26] width 68 height 28
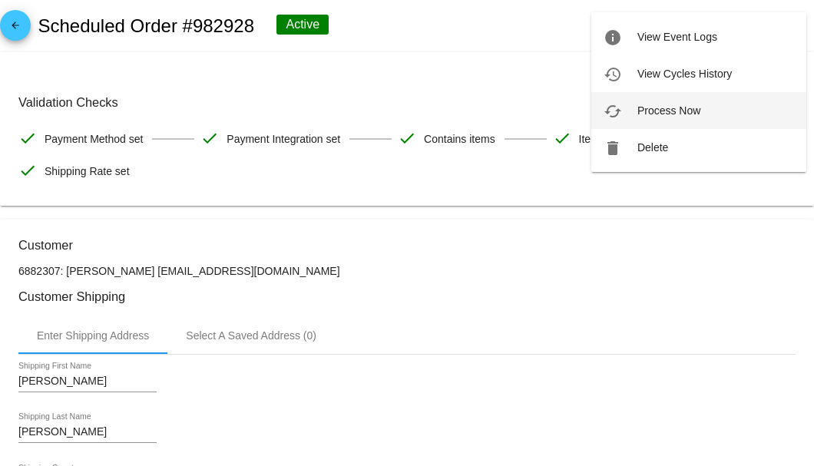
click at [702, 119] on button "cached Process Now" at bounding box center [698, 110] width 215 height 37
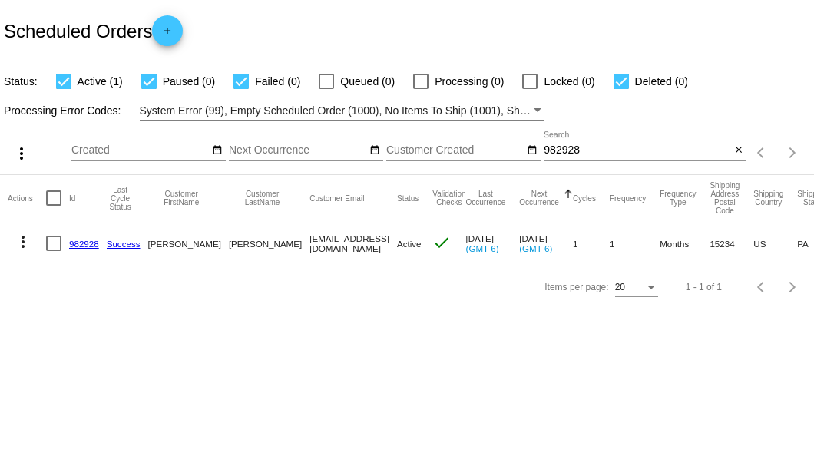
click at [572, 149] on input "982928" at bounding box center [637, 150] width 187 height 12
paste input "889335"
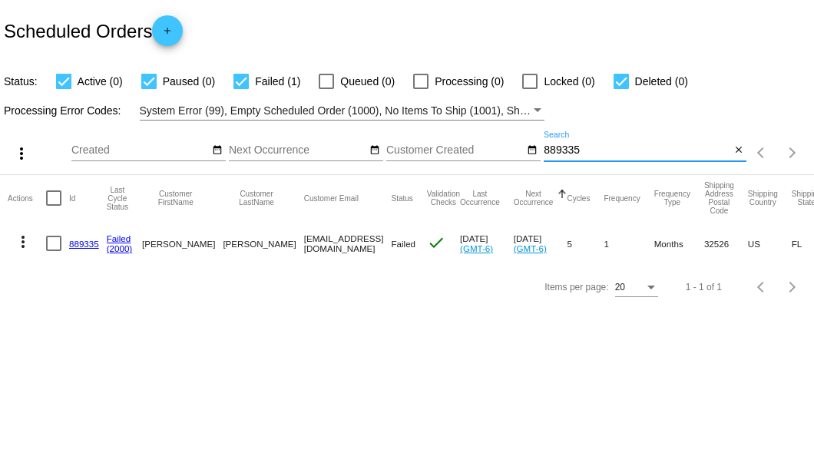
type input "889335"
click at [76, 244] on link "889335" at bounding box center [84, 244] width 30 height 10
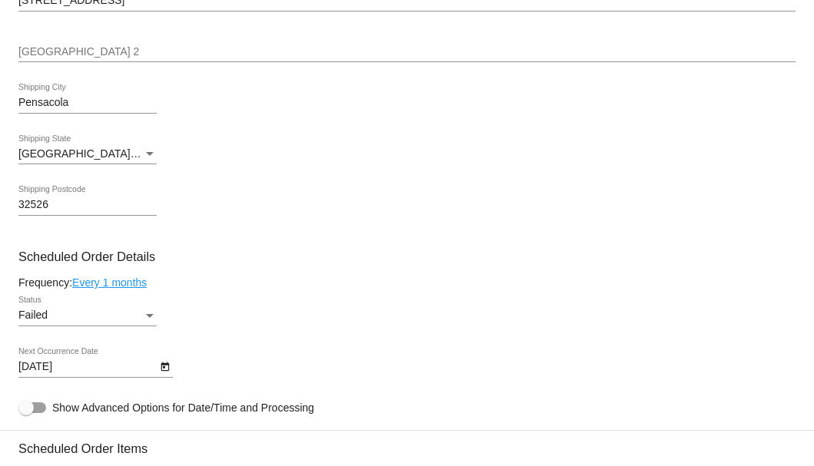
scroll to position [921, 0]
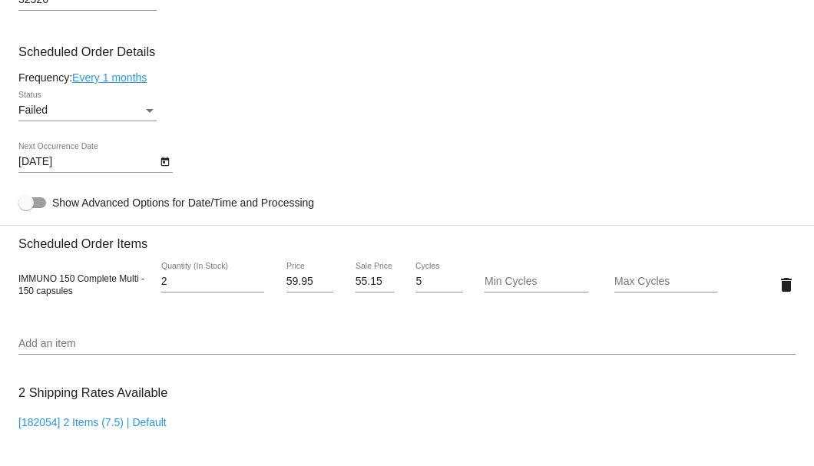
click at [141, 112] on div "Failed" at bounding box center [80, 110] width 124 height 12
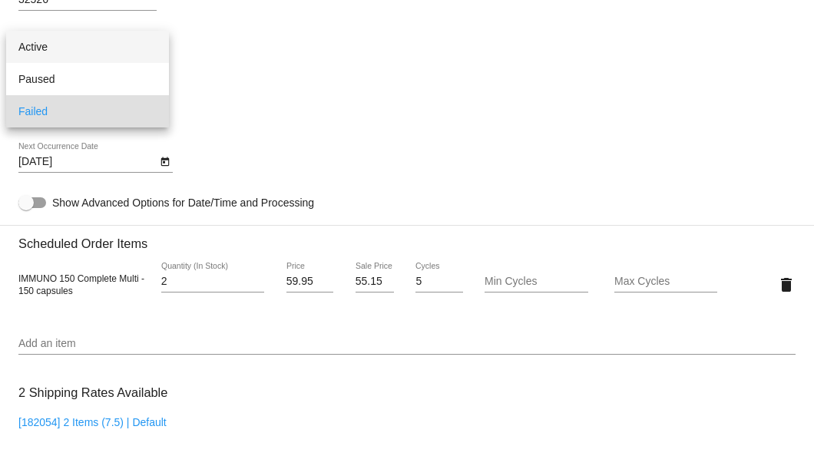
click at [132, 49] on span "Active" at bounding box center [87, 47] width 138 height 32
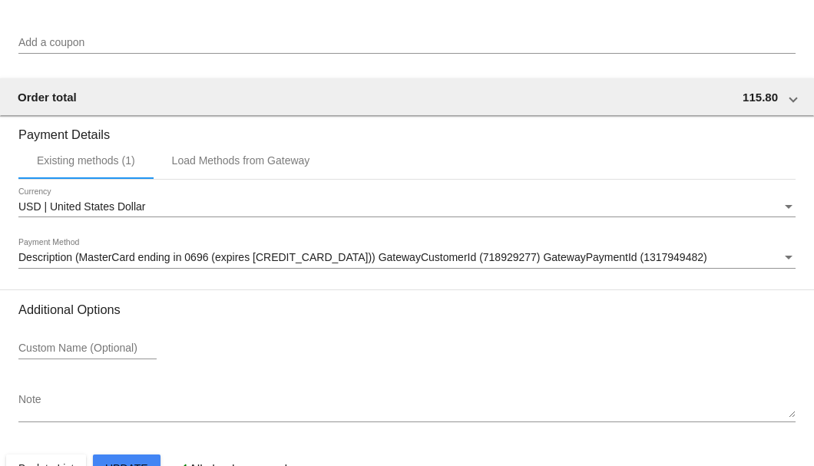
scroll to position [1525, 0]
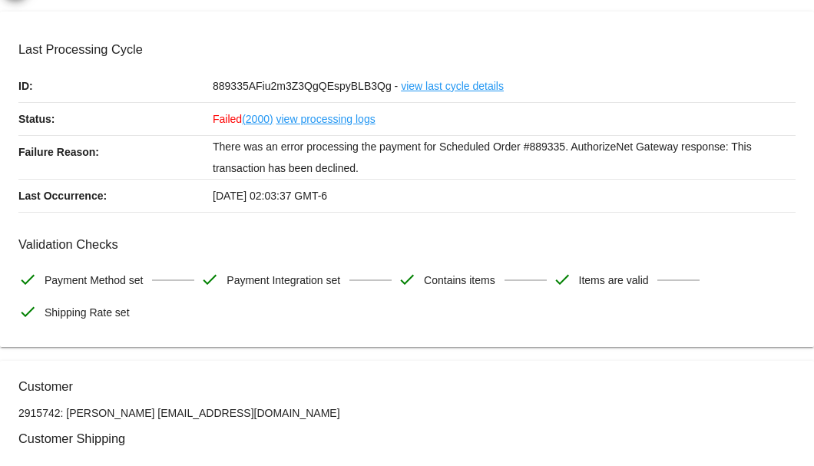
scroll to position [0, 0]
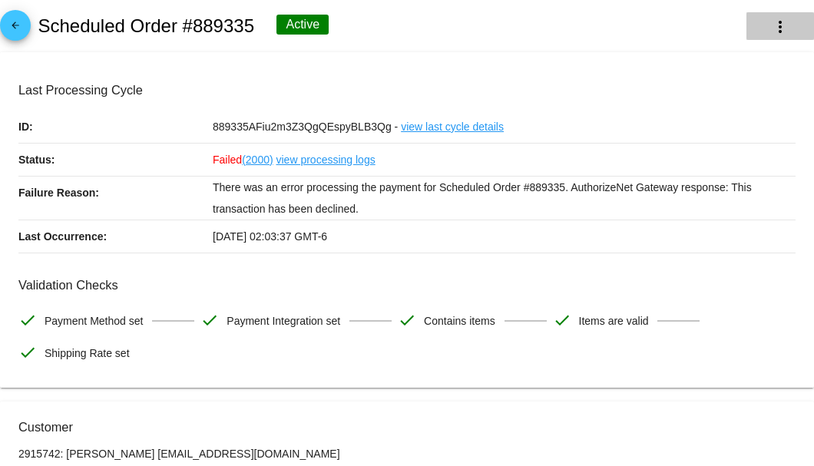
click at [778, 32] on mat-icon "more_vert" at bounding box center [780, 27] width 18 height 18
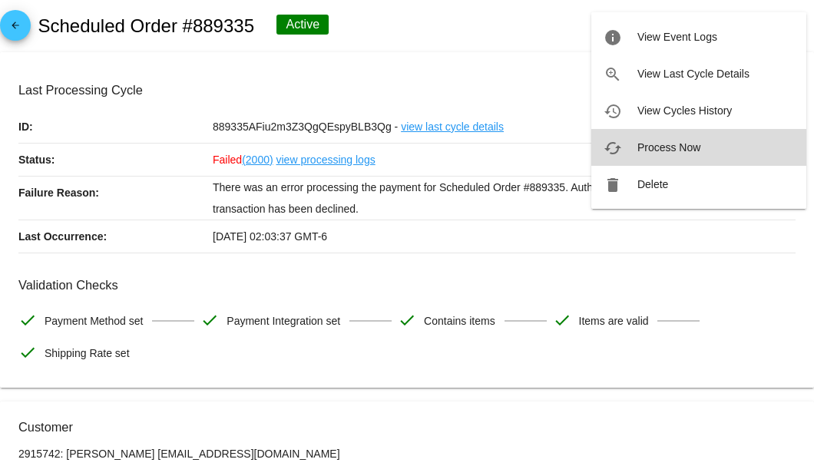
click at [659, 149] on span "Process Now" at bounding box center [668, 147] width 63 height 12
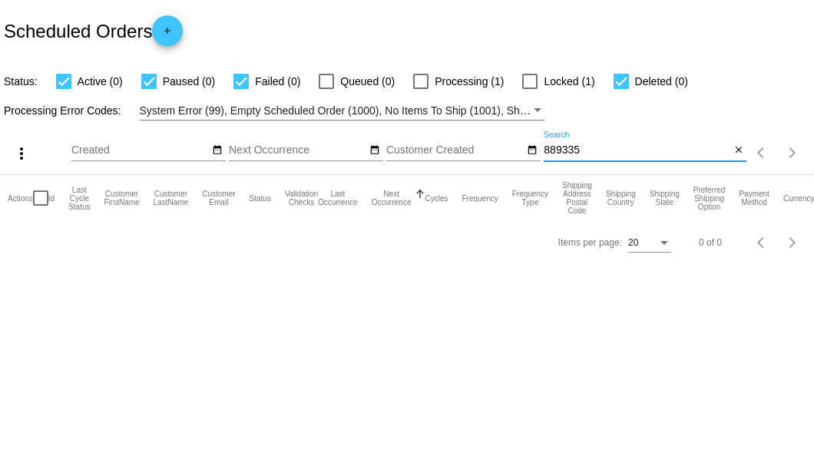
click at [585, 150] on input "889335" at bounding box center [637, 150] width 187 height 12
type input "889335"
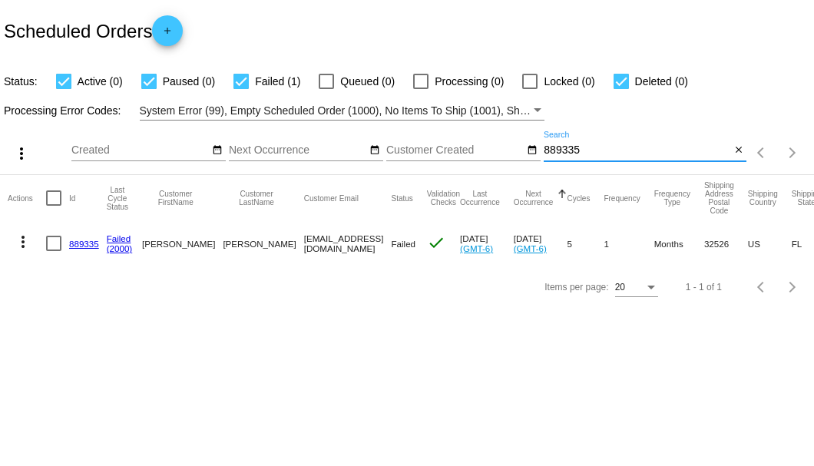
click at [74, 240] on link "889335" at bounding box center [84, 244] width 30 height 10
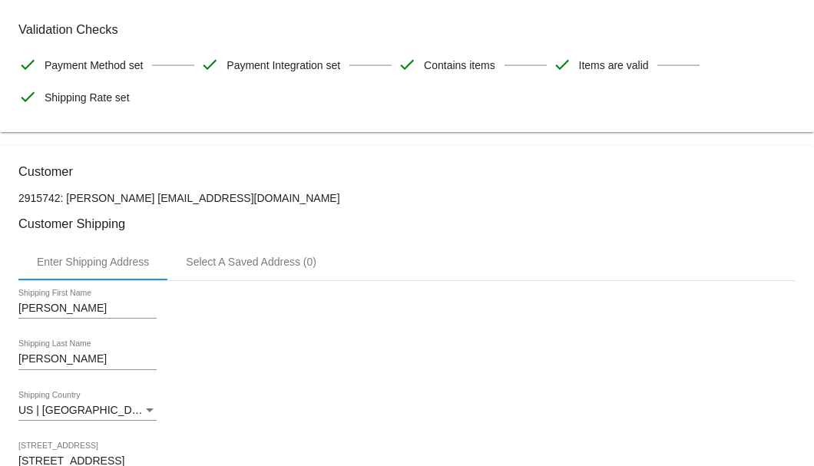
scroll to position [154, 0]
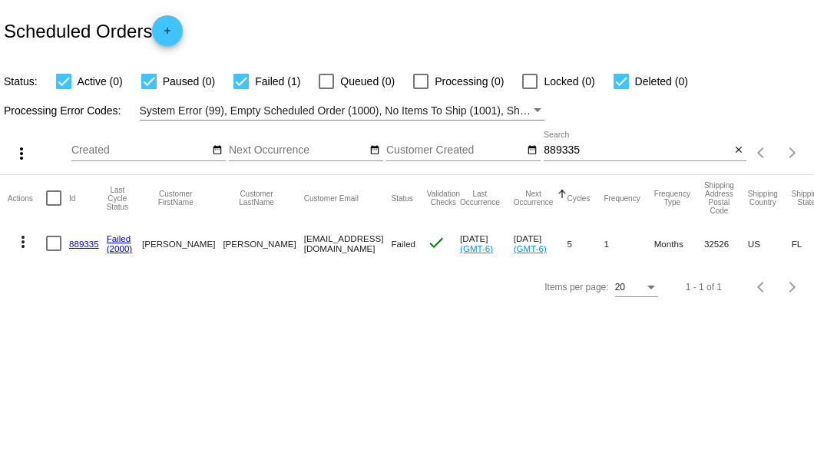
click at [557, 150] on input "889335" at bounding box center [637, 150] width 187 height 12
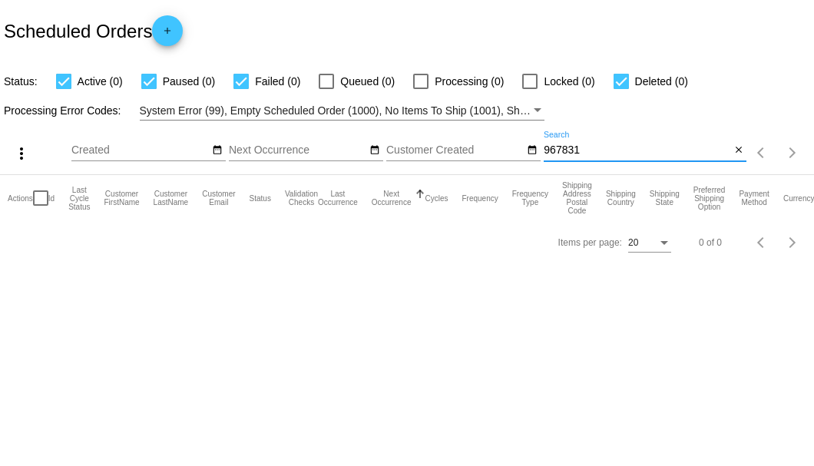
click at [552, 152] on input "967831" at bounding box center [637, 150] width 187 height 12
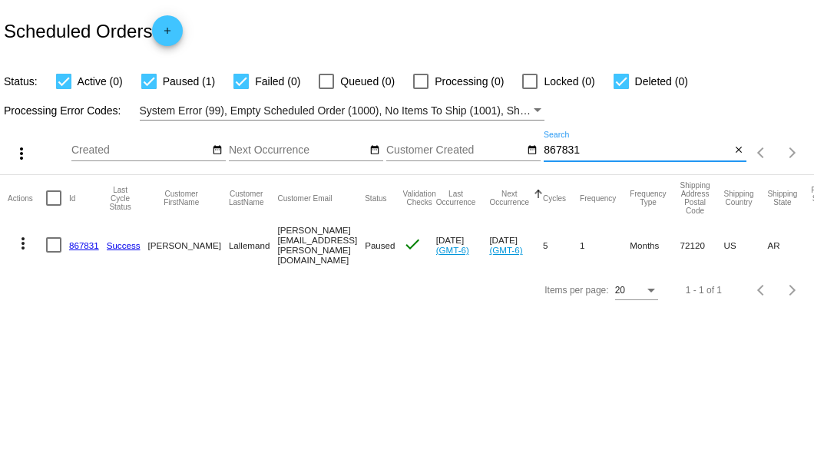
type input "867831"
click at [84, 242] on link "867831" at bounding box center [84, 245] width 30 height 10
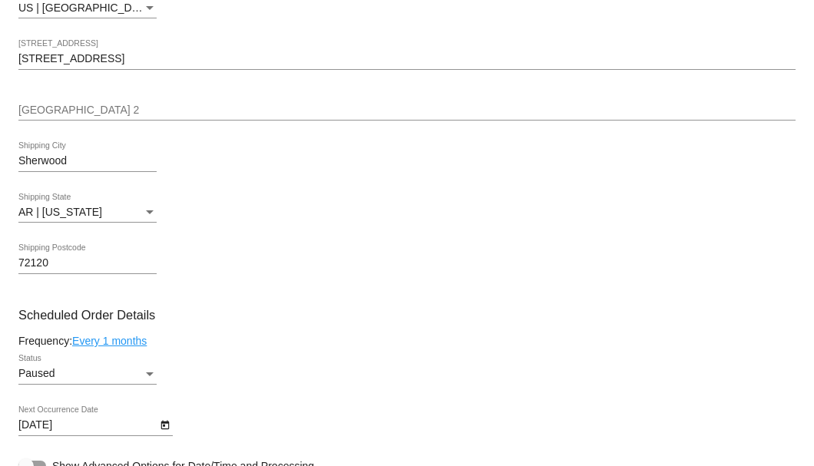
scroll to position [818, 0]
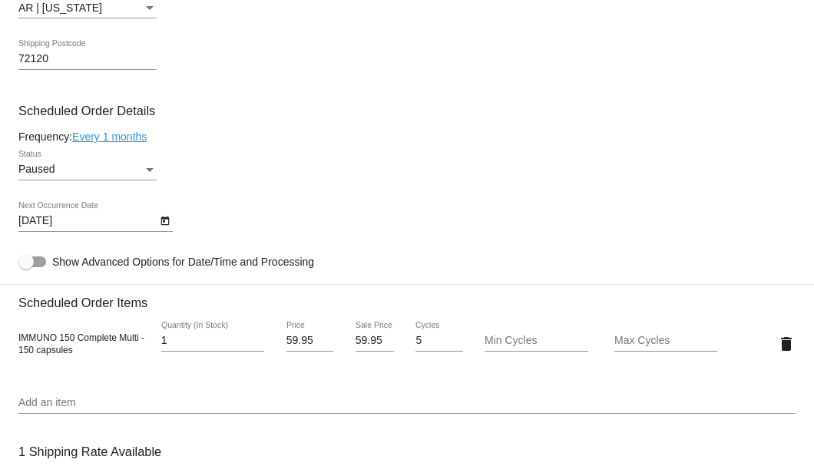
click at [157, 224] on mat-datepicker-toggle at bounding box center [165, 220] width 16 height 12
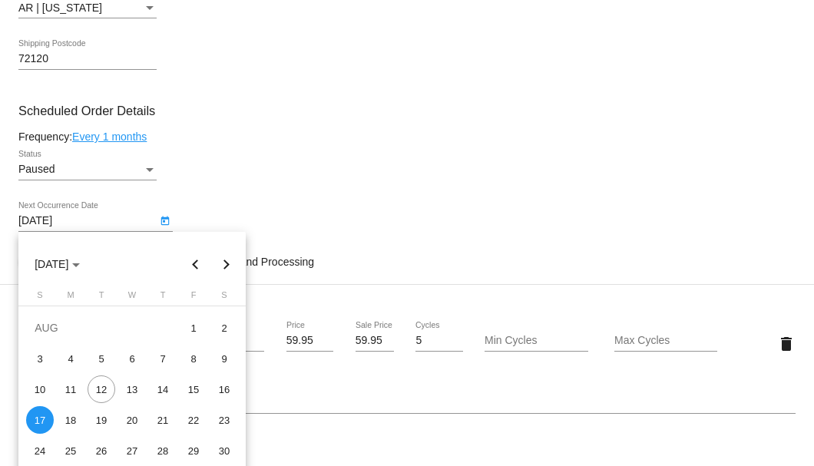
click at [227, 265] on button "Next month" at bounding box center [226, 264] width 31 height 31
click at [162, 353] on div "4" at bounding box center [163, 359] width 28 height 28
type input "9/4/2025"
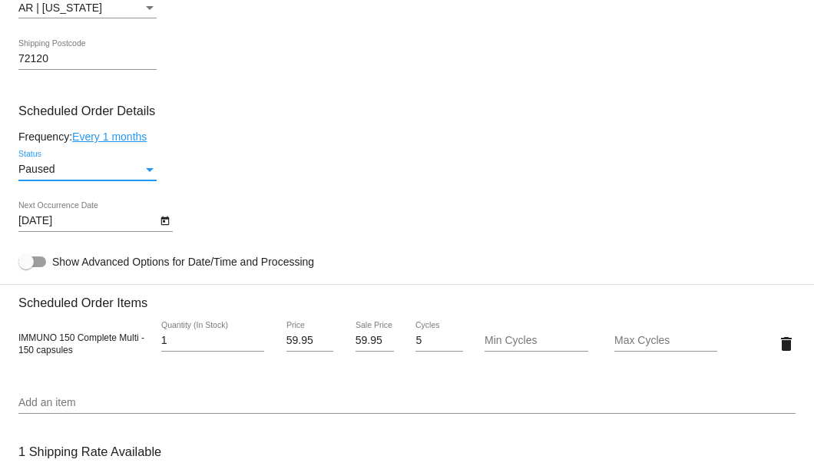
click at [144, 170] on div "Status" at bounding box center [150, 170] width 14 height 12
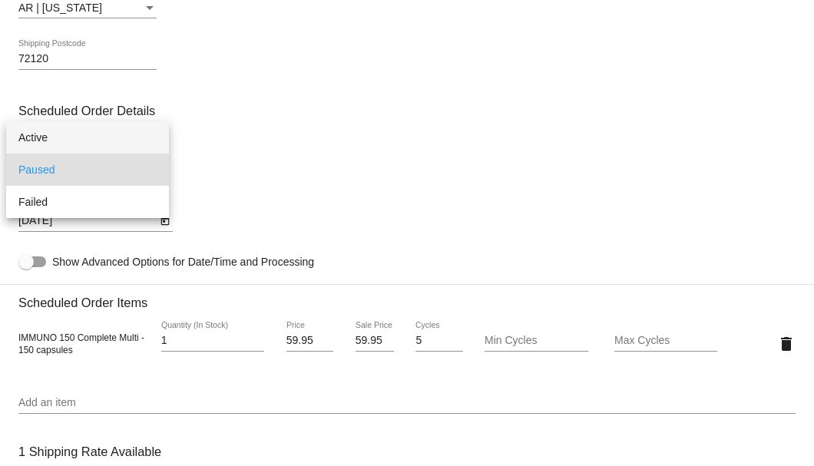
click at [140, 138] on span "Active" at bounding box center [87, 137] width 138 height 32
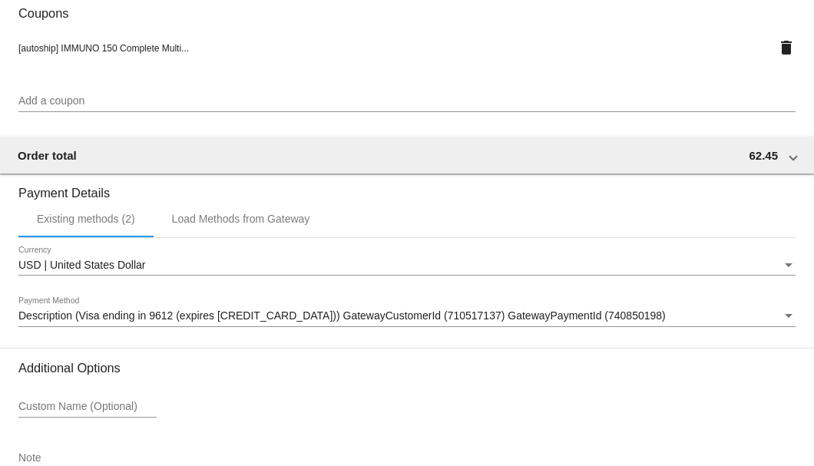
scroll to position [1482, 0]
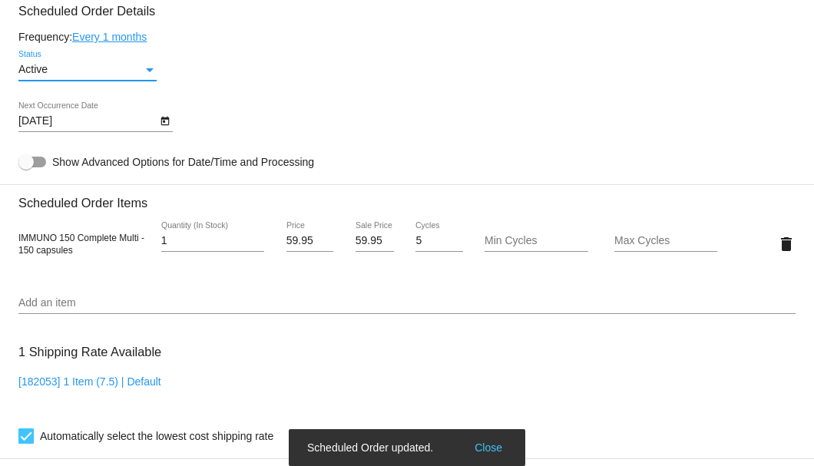
scroll to position [765, 0]
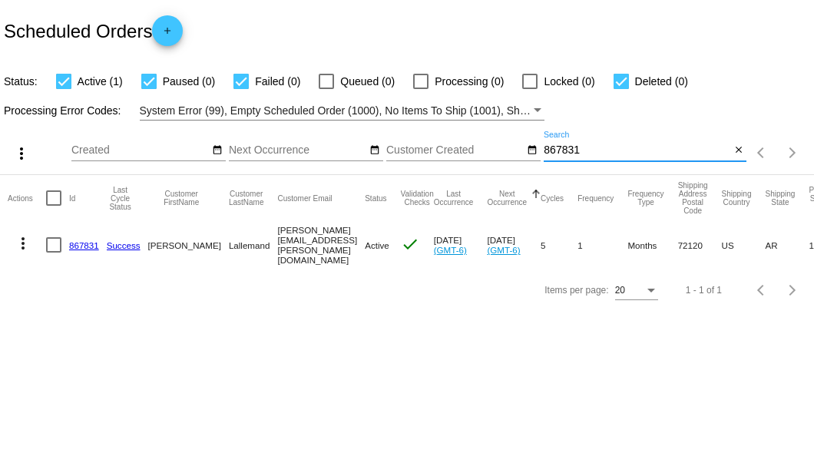
click at [547, 150] on input "867831" at bounding box center [637, 150] width 187 height 12
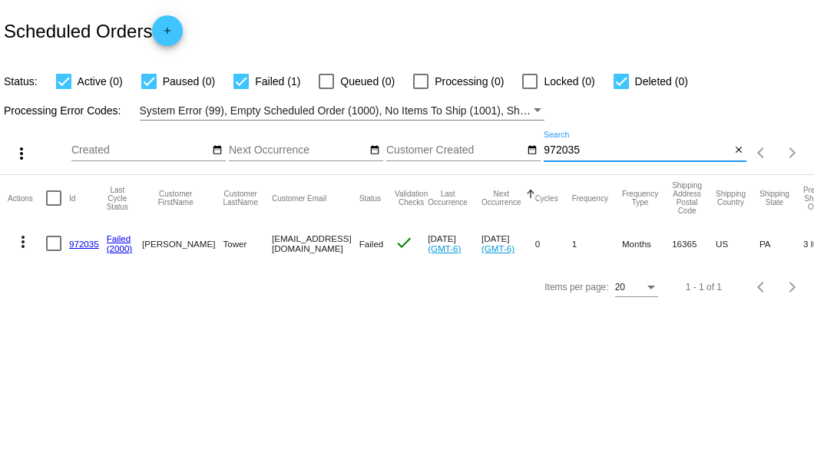
type input "972035"
drag, startPoint x: 241, startPoint y: 243, endPoint x: 392, endPoint y: 244, distance: 150.5
click at [359, 244] on mat-cell "[EMAIL_ADDRESS][DOMAIN_NAME]" at bounding box center [316, 243] width 88 height 45
copy mat-cell "[EMAIL_ADDRESS][DOMAIN_NAME]"
click at [81, 240] on link "972035" at bounding box center [84, 244] width 30 height 10
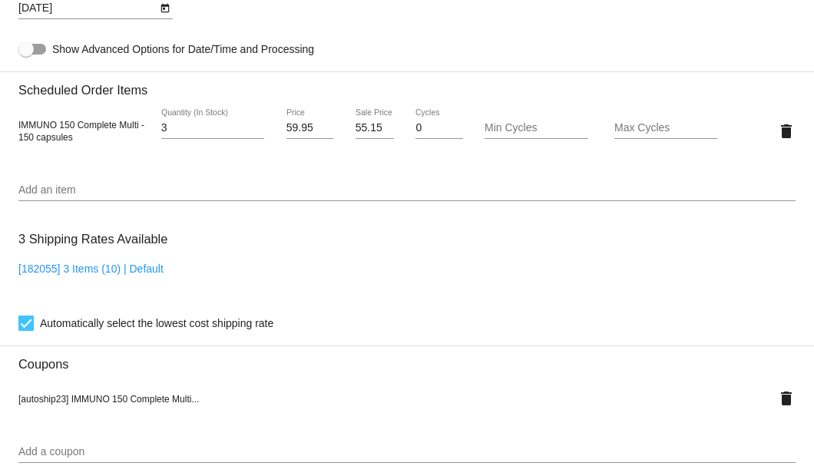
scroll to position [870, 0]
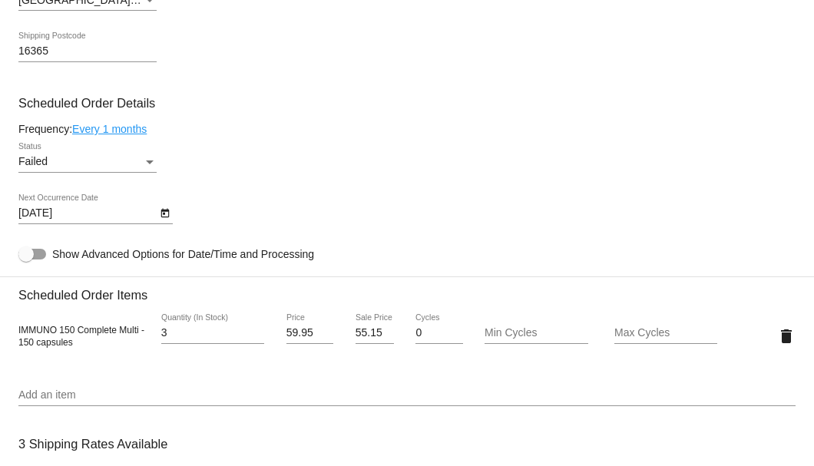
click at [135, 156] on div "Failed" at bounding box center [80, 162] width 124 height 12
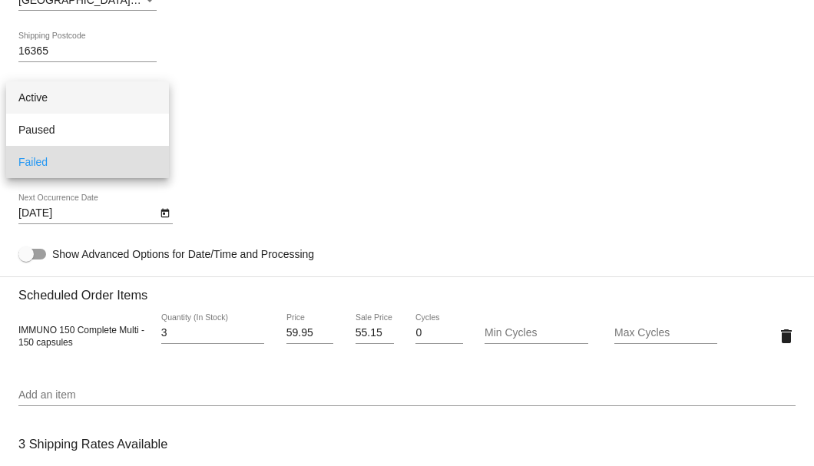
click at [131, 96] on span "Active" at bounding box center [87, 97] width 138 height 32
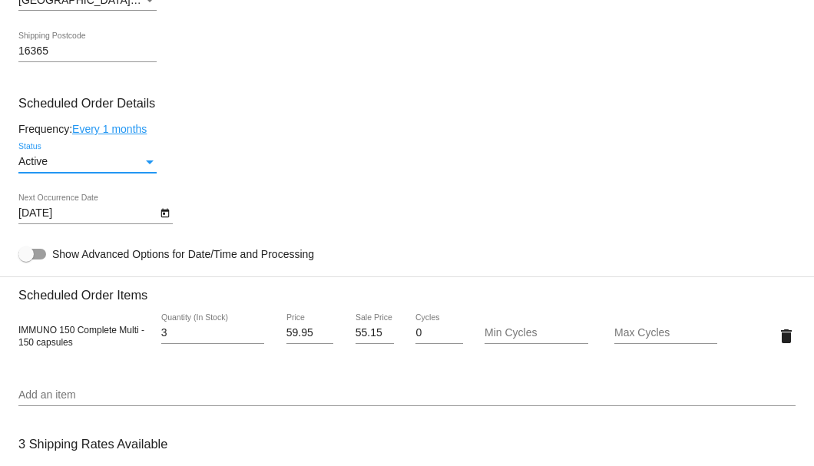
click at [167, 222] on icon "Open calendar" at bounding box center [165, 213] width 11 height 18
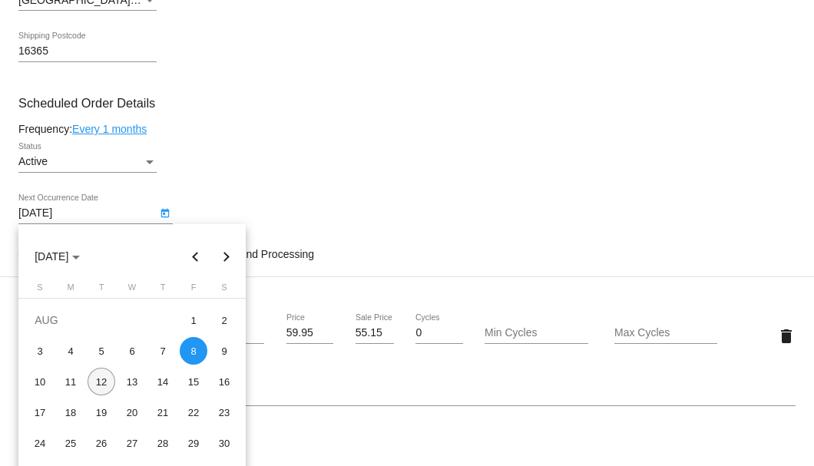
click at [98, 378] on div "12" at bounding box center [102, 382] width 28 height 28
type input "8/12/2025"
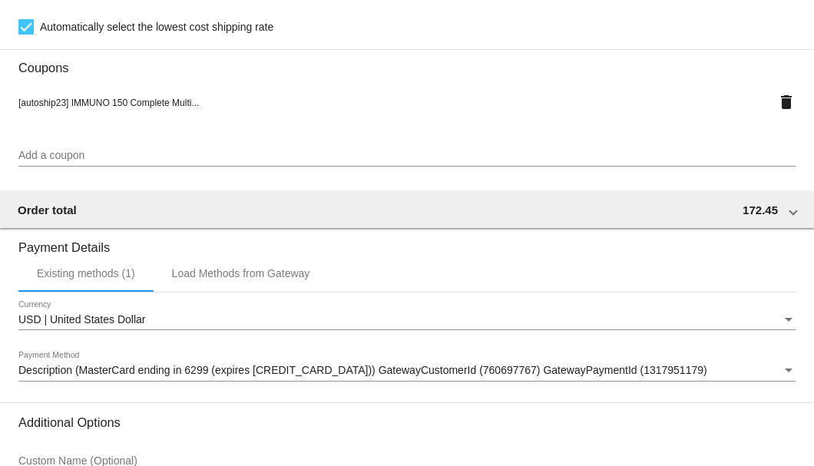
scroll to position [1525, 0]
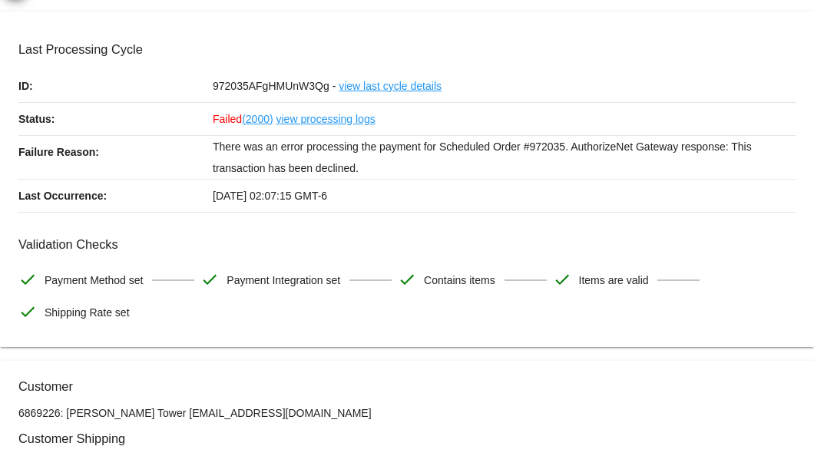
scroll to position [0, 0]
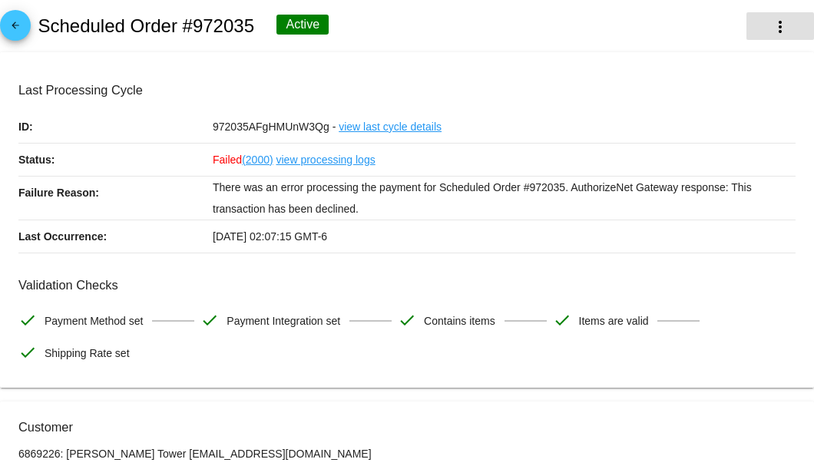
click at [771, 32] on mat-icon "more_vert" at bounding box center [780, 27] width 18 height 18
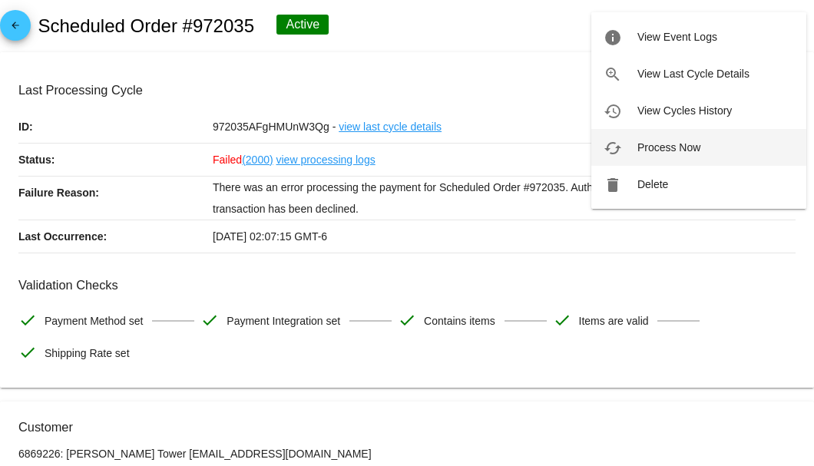
click at [646, 143] on span "Process Now" at bounding box center [668, 147] width 63 height 12
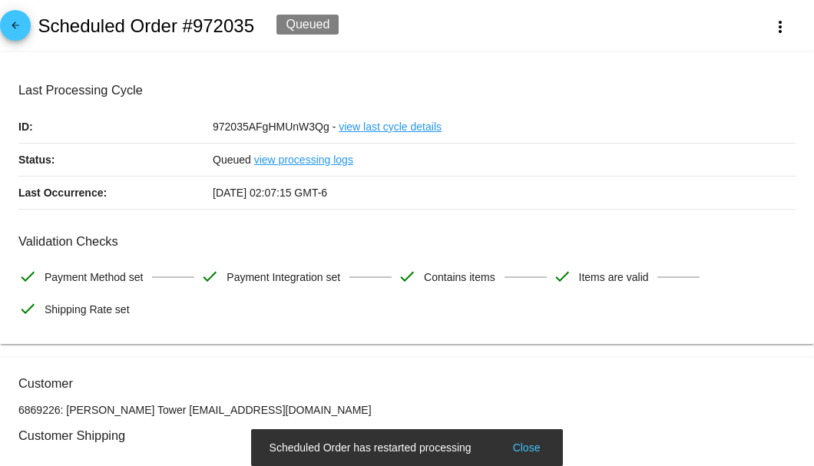
scroll to position [154, 0]
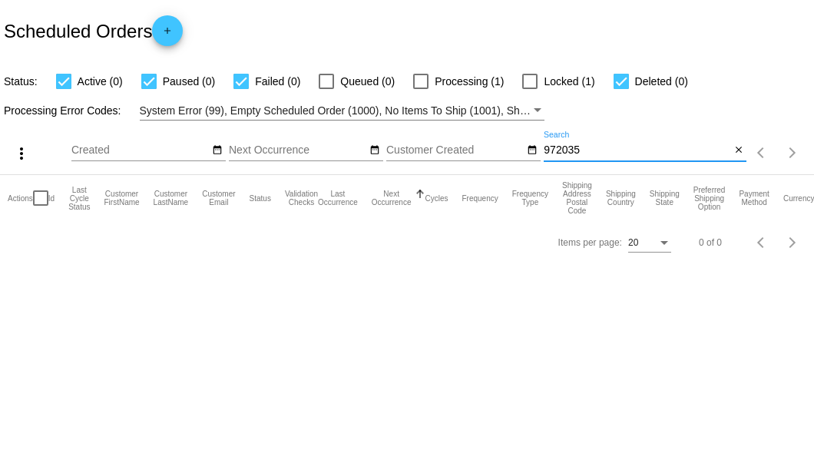
click at [591, 154] on input "972035" at bounding box center [637, 150] width 187 height 12
type input "972035"
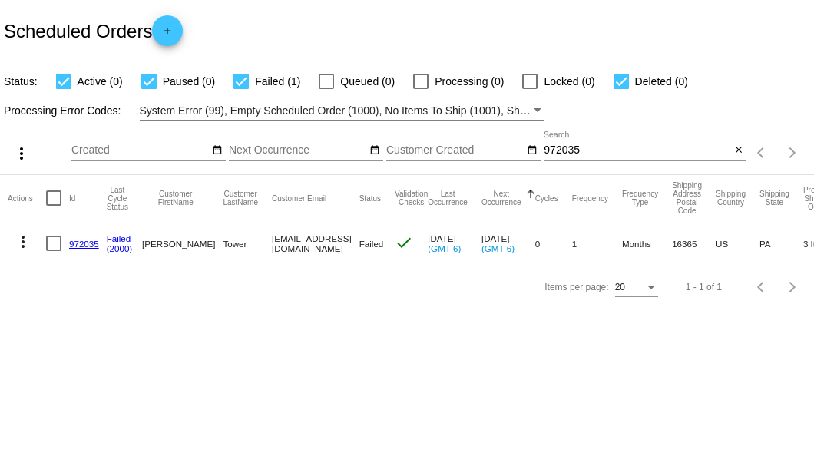
click at [78, 242] on link "972035" at bounding box center [84, 244] width 30 height 10
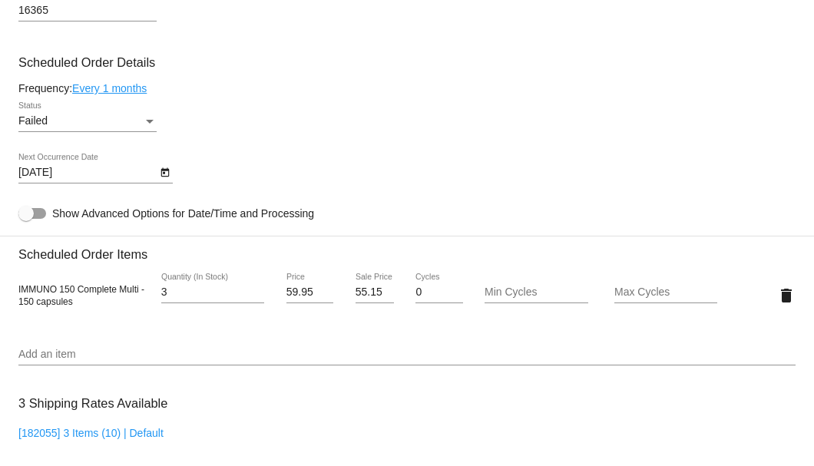
scroll to position [757, 0]
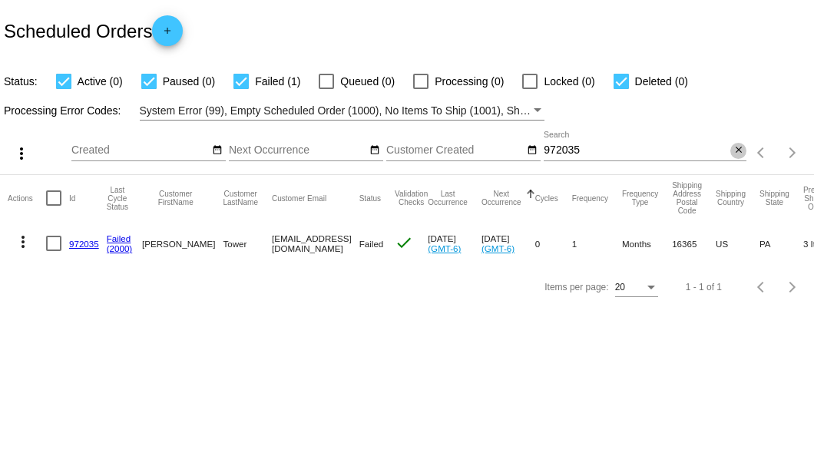
click at [737, 146] on mat-icon "close" at bounding box center [738, 150] width 11 height 12
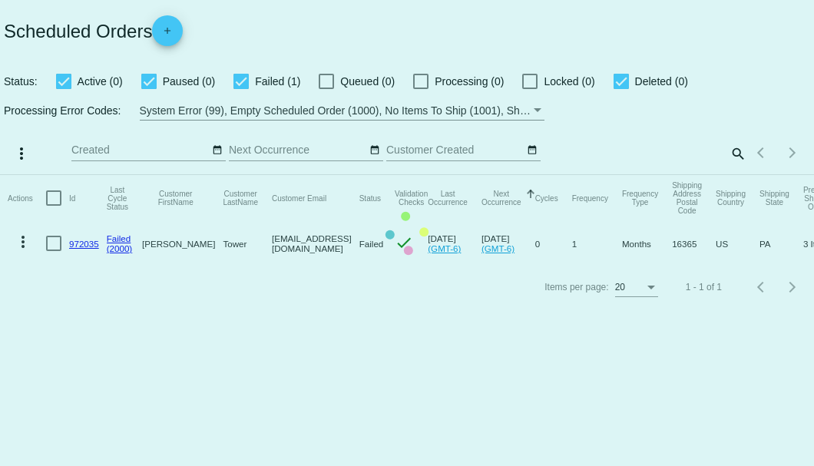
click at [739, 175] on mat-table "Actions Id Last Cycle Status Customer FirstName Customer LastName Customer Emai…" at bounding box center [407, 220] width 814 height 91
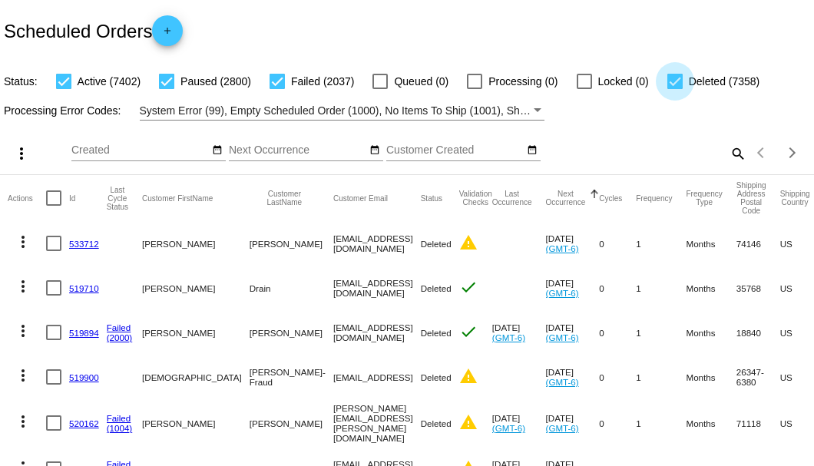
click at [669, 84] on div at bounding box center [674, 81] width 15 height 15
click at [674, 89] on input "Deleted (7358)" at bounding box center [674, 89] width 1 height 1
checkbox input "false"
click at [728, 165] on mat-icon "search" at bounding box center [737, 153] width 18 height 24
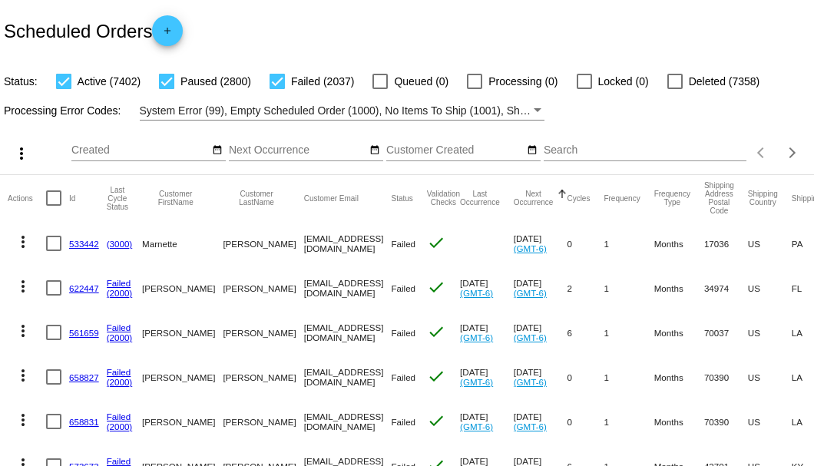
click at [720, 157] on input "Search" at bounding box center [645, 150] width 203 height 12
